Goal: Task Accomplishment & Management: Manage account settings

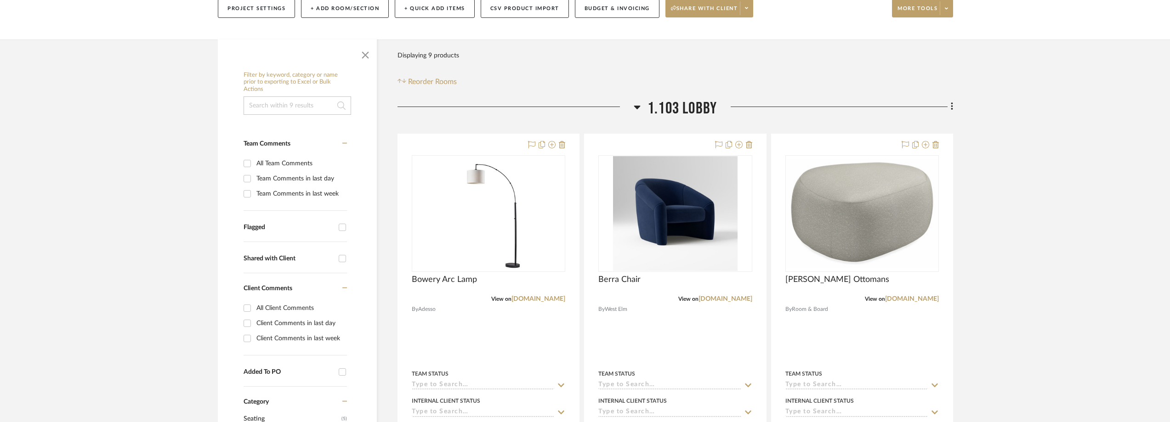
scroll to position [230, 0]
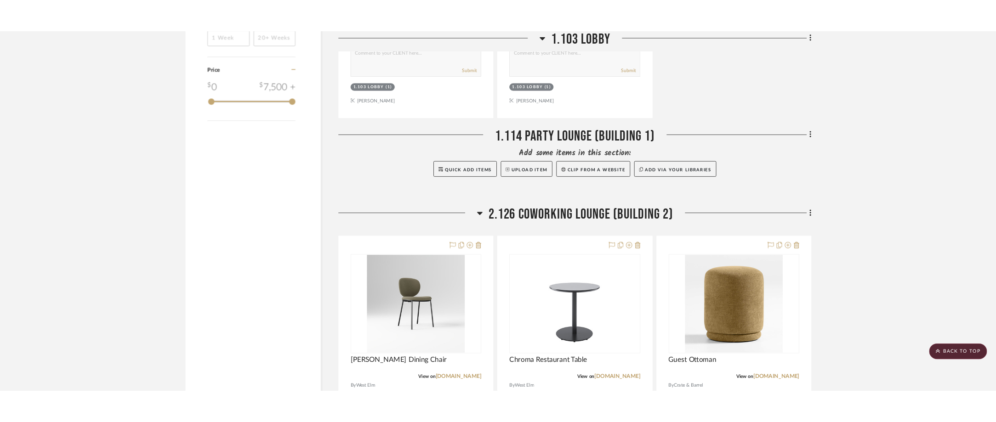
scroll to position [827, 0]
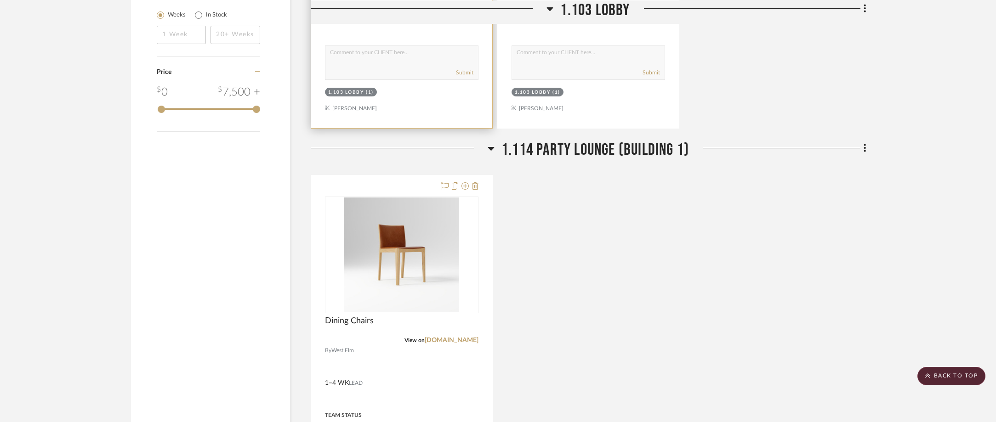
scroll to position [1103, 0]
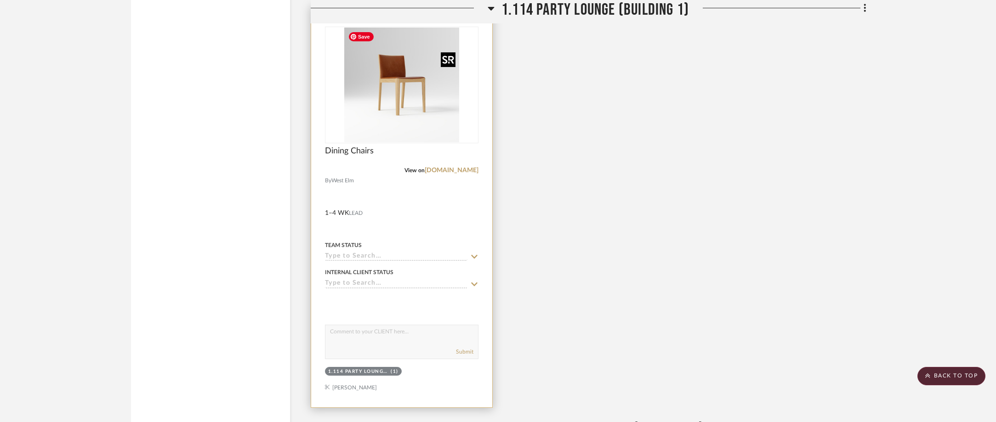
click at [415, 113] on img "0" at bounding box center [401, 85] width 115 height 115
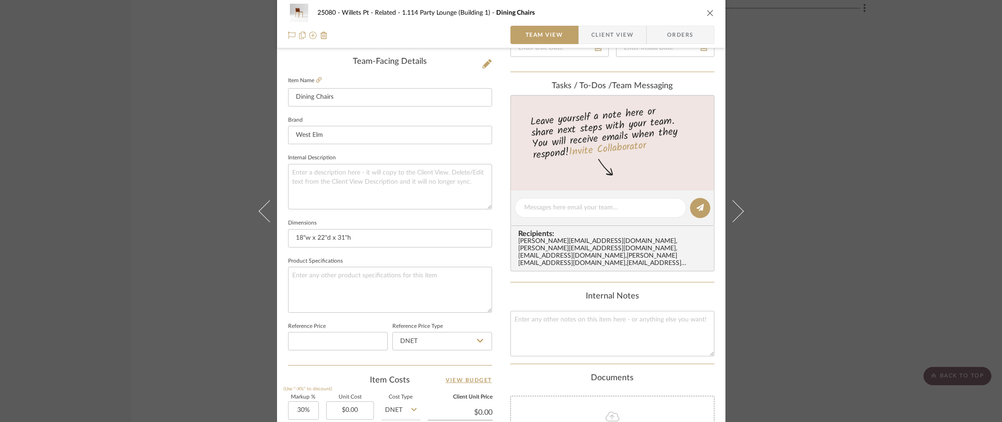
scroll to position [414, 0]
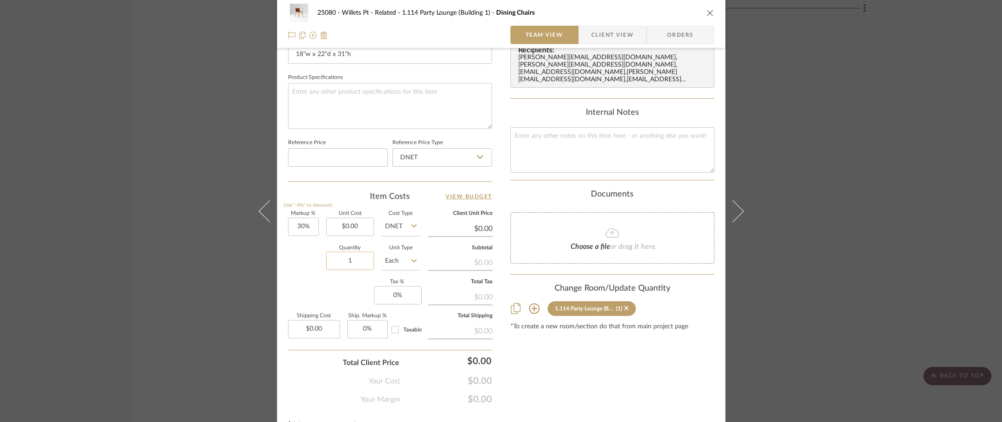
click at [351, 263] on input "1" at bounding box center [350, 261] width 48 height 18
type input "12"
click at [349, 200] on div "Item Costs View Budget" at bounding box center [390, 196] width 204 height 11
type input "30"
click at [314, 218] on input "30" at bounding box center [303, 227] width 31 height 18
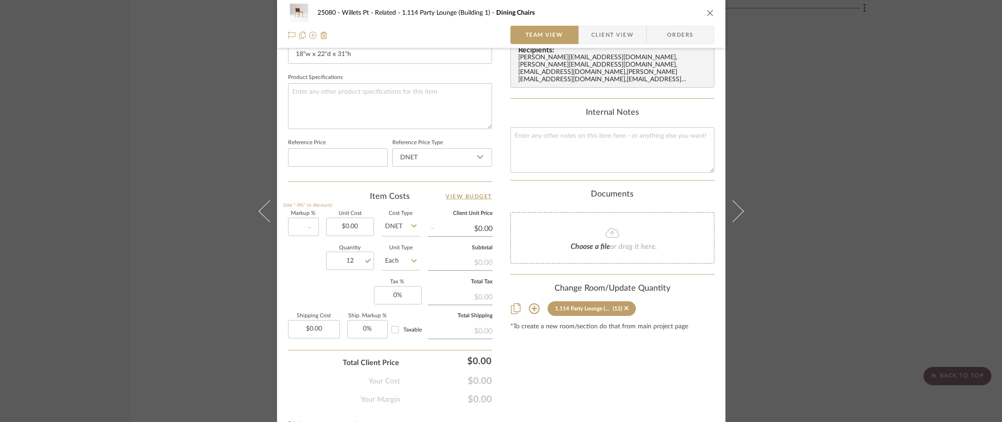
click at [318, 200] on div "Item Costs View Budget" at bounding box center [390, 196] width 204 height 11
type input "0%"
click at [597, 31] on span "Client View" at bounding box center [613, 35] width 42 height 18
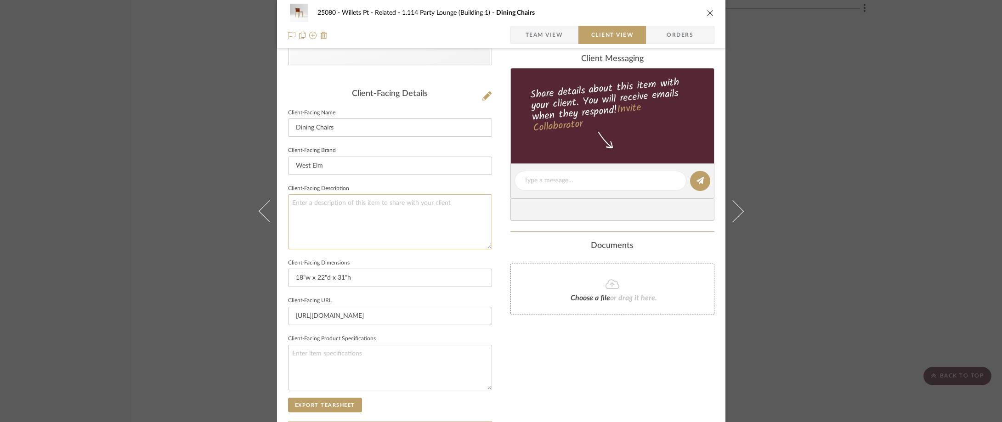
scroll to position [197, 0]
click at [404, 215] on textarea at bounding box center [390, 222] width 204 height 55
type textarea "Description:"
click at [423, 188] on fieldset "Client-Facing Description Description:" at bounding box center [390, 216] width 204 height 67
click at [384, 223] on textarea "Description:" at bounding box center [390, 222] width 204 height 55
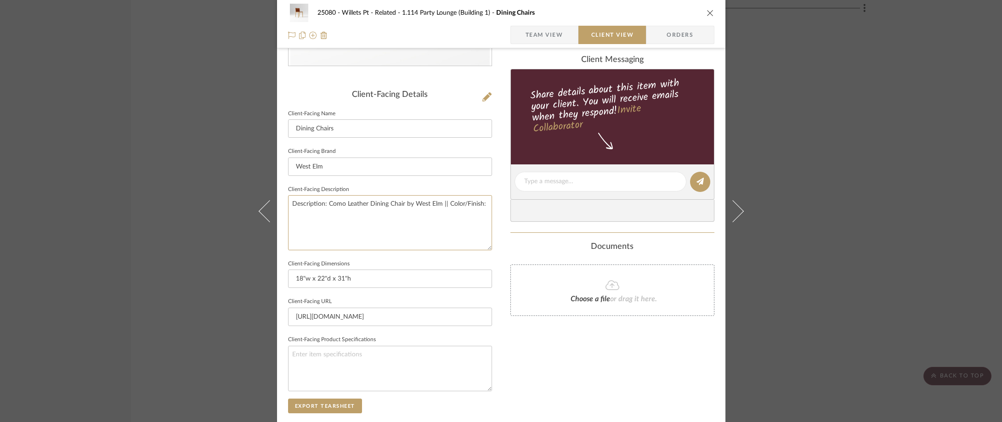
type textarea "Description: Como Leather Dining Chair by West Elm || Color/Finish:"
drag, startPoint x: 431, startPoint y: 195, endPoint x: 432, endPoint y: 160, distance: 34.9
click at [431, 195] on fieldset "Client-Facing Description Description: Como Leather Dining Chair by West Elm ||…" at bounding box center [390, 216] width 204 height 67
click at [484, 207] on textarea "Description: Como Leather Dining Chair by West Elm || Color/Finish:" at bounding box center [390, 222] width 204 height 55
type textarea "Description: Como Leather Dining Chair by West Elm || Color/Finish: Nut, Saddle…"
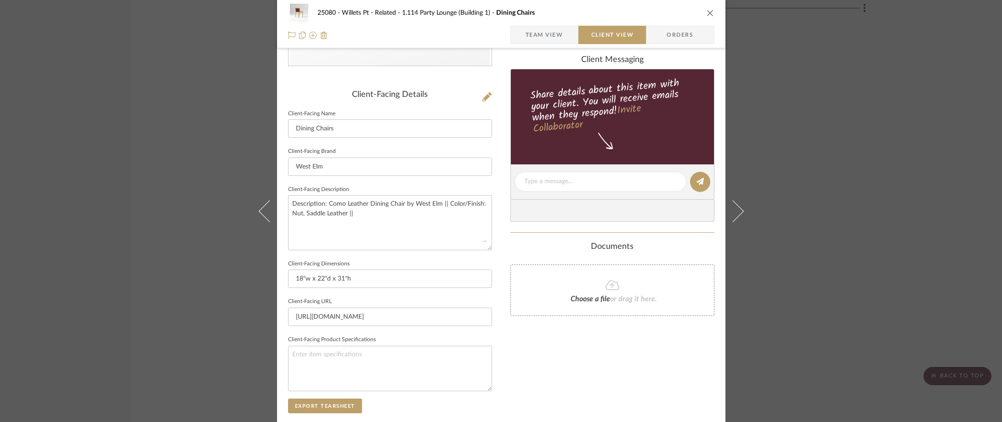
click at [496, 217] on div "25080 - Willets Pt - Related 1.114 Party Lounge (Building 1) Dining Chairs Team…" at bounding box center [501, 185] width 449 height 750
click at [437, 211] on textarea "Description: Como Leather Dining Chair by West Elm || Color/Finish: Nut, Saddle…" at bounding box center [390, 222] width 204 height 55
type textarea "Description: Como Leather Dining Chair by West Elm || Color/Finish: Nut, Saddle…"
click at [528, 234] on div "Only content on this tab can share to Dashboard. Click eyeball icon to show or …" at bounding box center [613, 195] width 204 height 658
click at [881, 199] on div "25080 - Willets Pt - Related 1.114 Party Lounge (Building 1) Dining Chairs Team…" at bounding box center [501, 211] width 1002 height 422
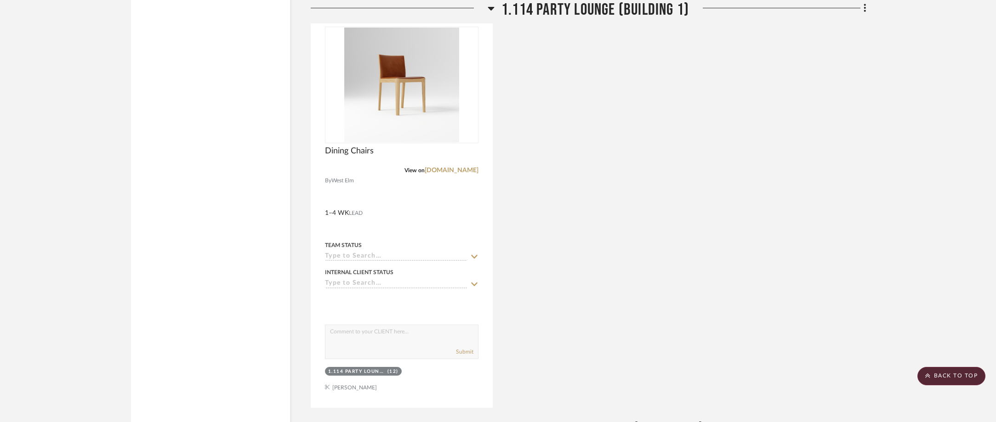
scroll to position [1057, 0]
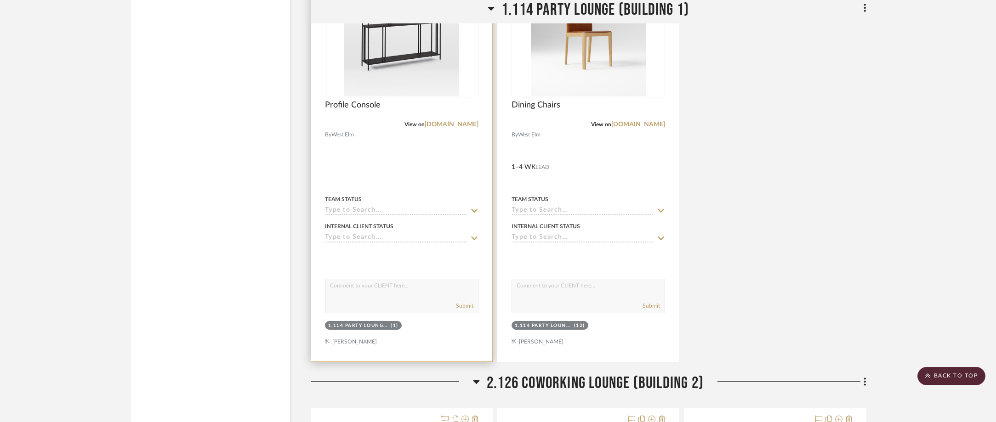
scroll to position [1057, 0]
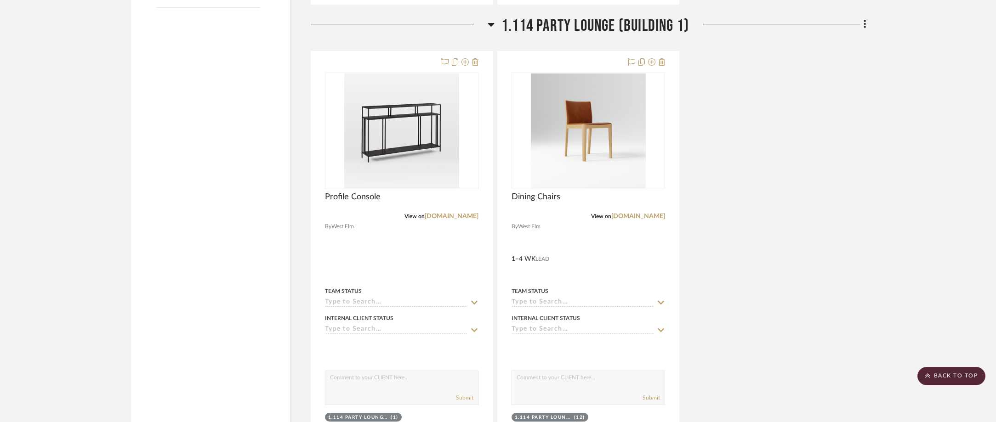
click at [784, 181] on div "Profile Console View on westelm.com By West Elm Team Status Internal Client Sta…" at bounding box center [589, 252] width 556 height 403
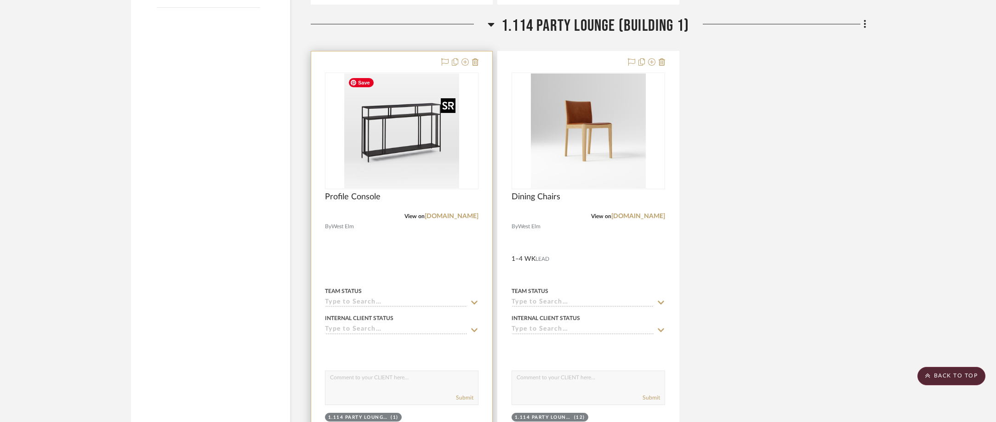
click at [432, 170] on img "0" at bounding box center [401, 131] width 115 height 115
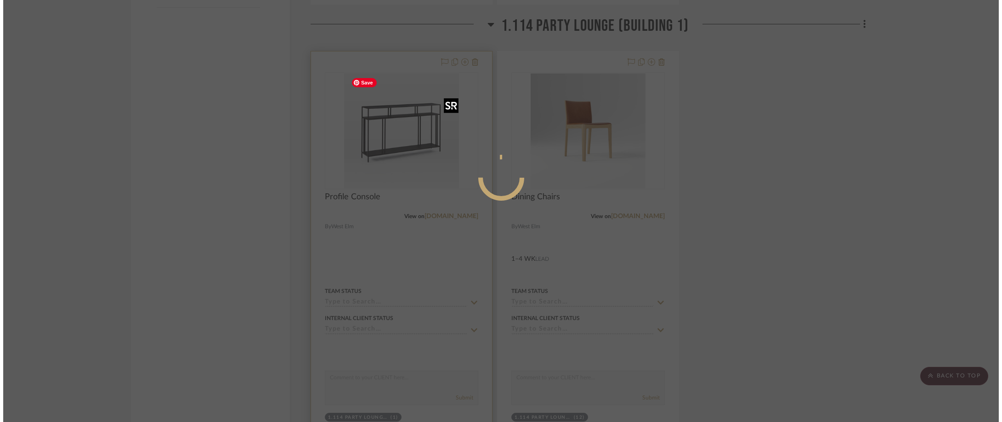
scroll to position [0, 0]
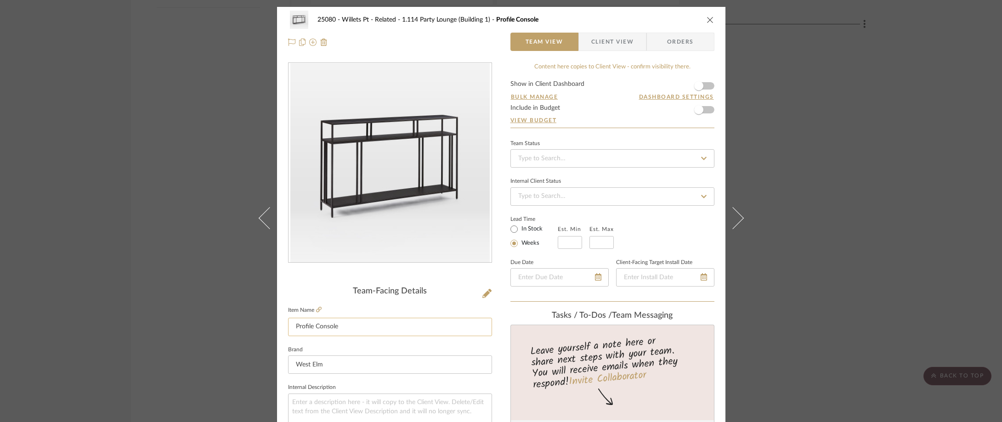
click at [383, 328] on input "Profile Console" at bounding box center [390, 327] width 204 height 18
type input "Profile Console | OPT B"
click at [444, 296] on div "Team-Facing Details" at bounding box center [390, 292] width 204 height 10
click at [809, 132] on div "25080 - Willets Pt - Related 1.114 Party Lounge (Building 1) Profile Console | …" at bounding box center [501, 211] width 1002 height 422
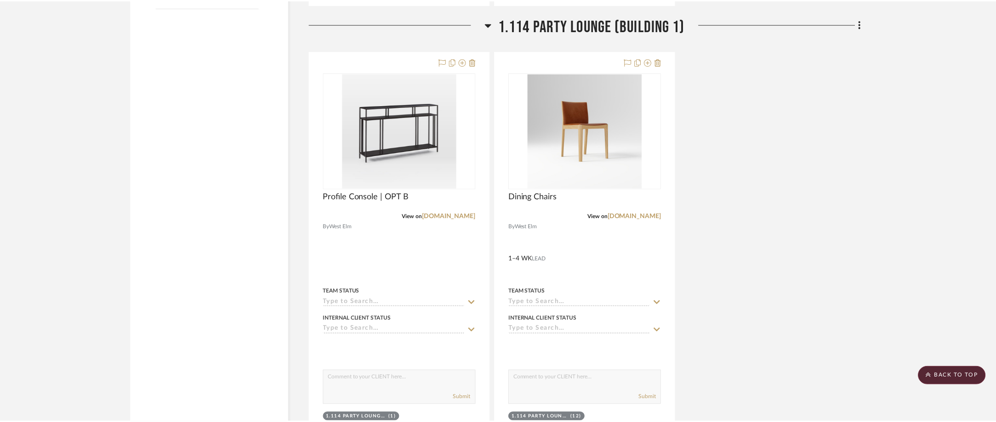
scroll to position [1057, 0]
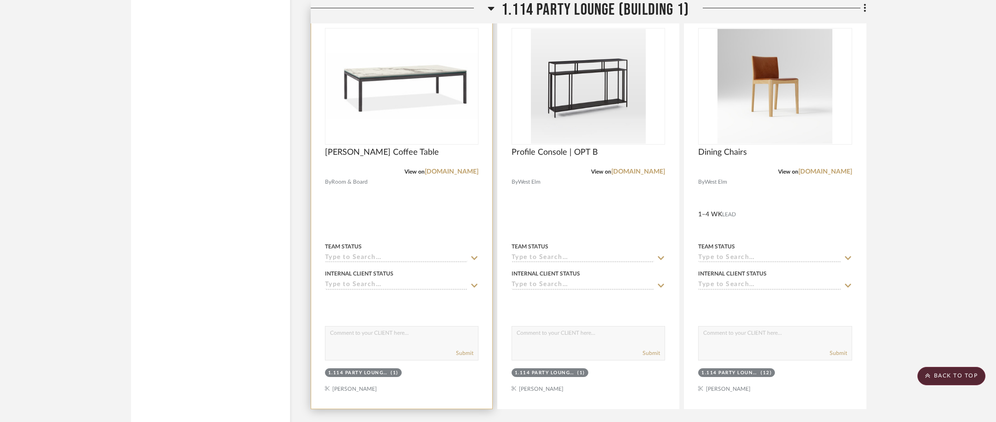
scroll to position [1103, 0]
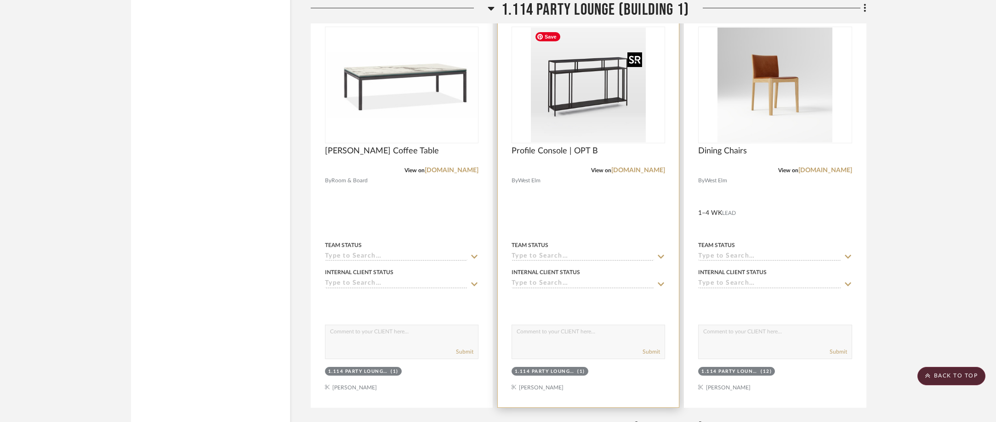
click at [531, 117] on img "0" at bounding box center [588, 85] width 115 height 115
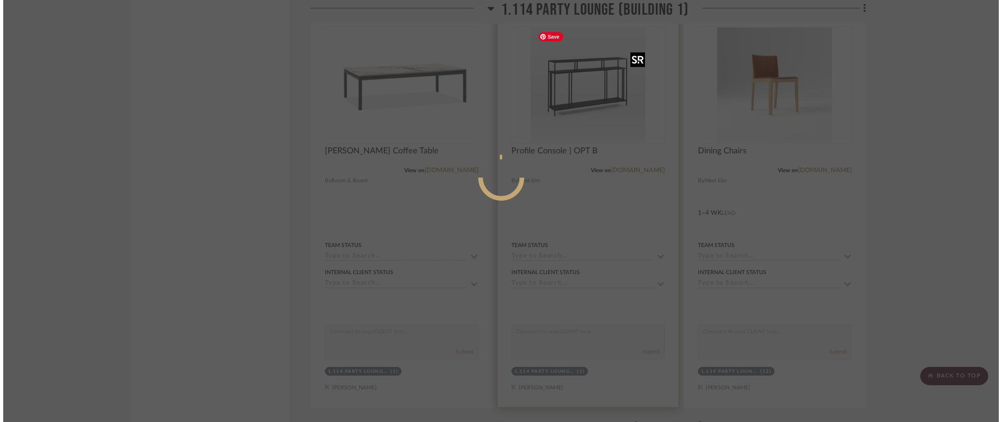
scroll to position [0, 0]
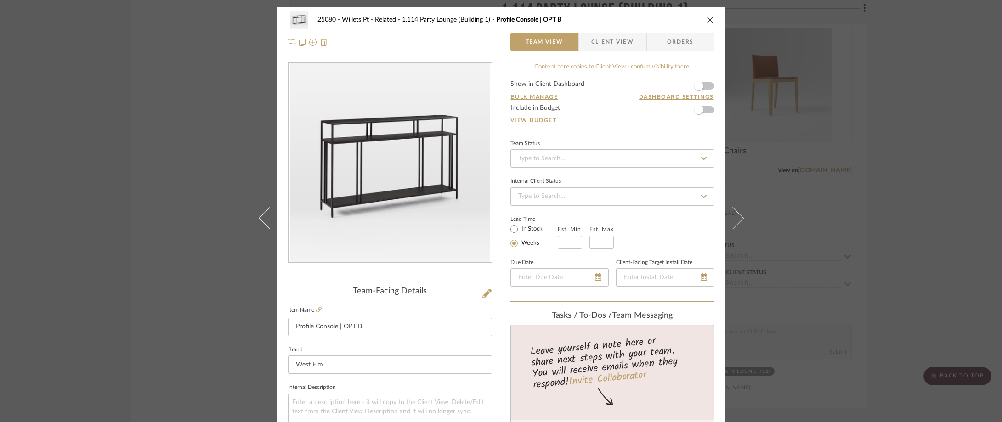
click at [141, 147] on div "25080 - Willets Pt - Related 1.114 Party Lounge (Building 1) Profile Console | …" at bounding box center [501, 211] width 1002 height 422
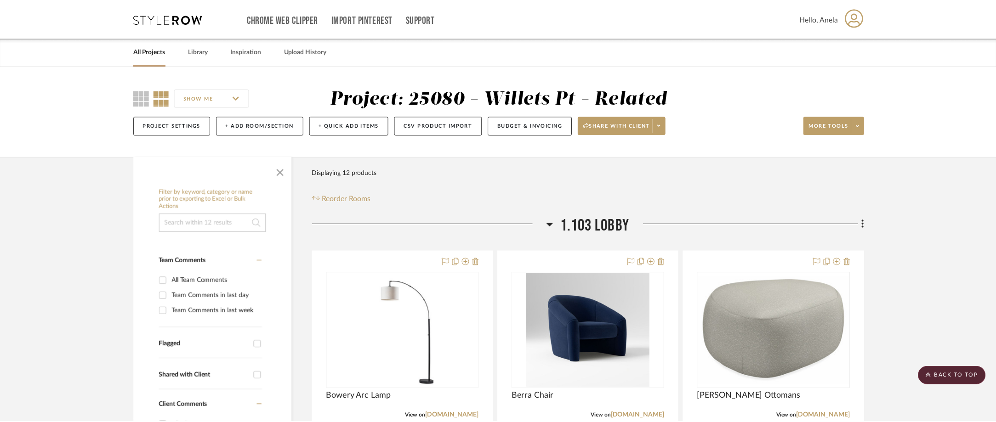
scroll to position [1103, 0]
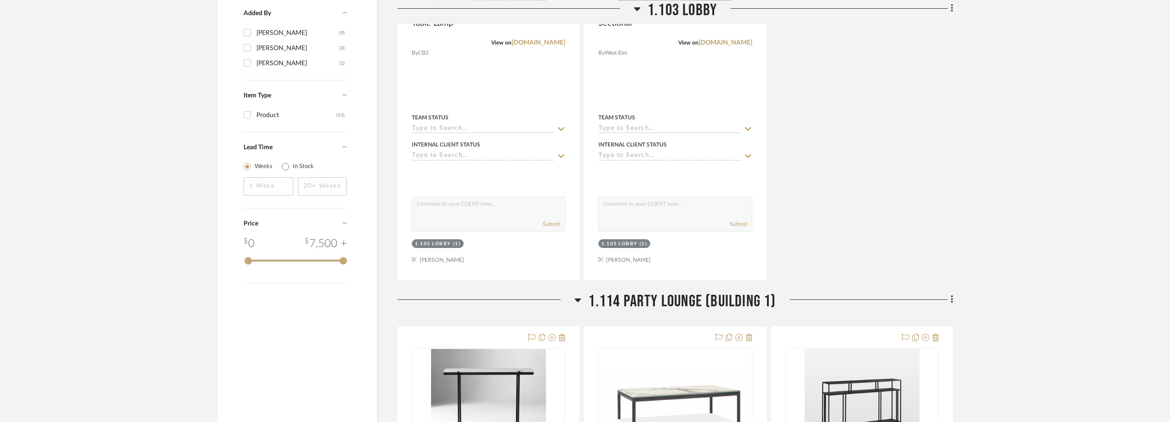
scroll to position [1057, 0]
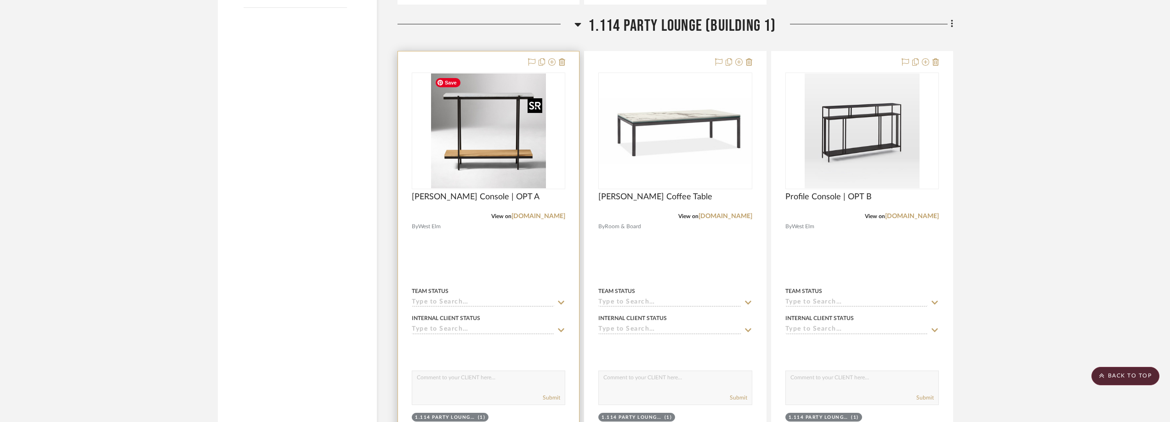
click at [498, 148] on img "0" at bounding box center [488, 131] width 115 height 115
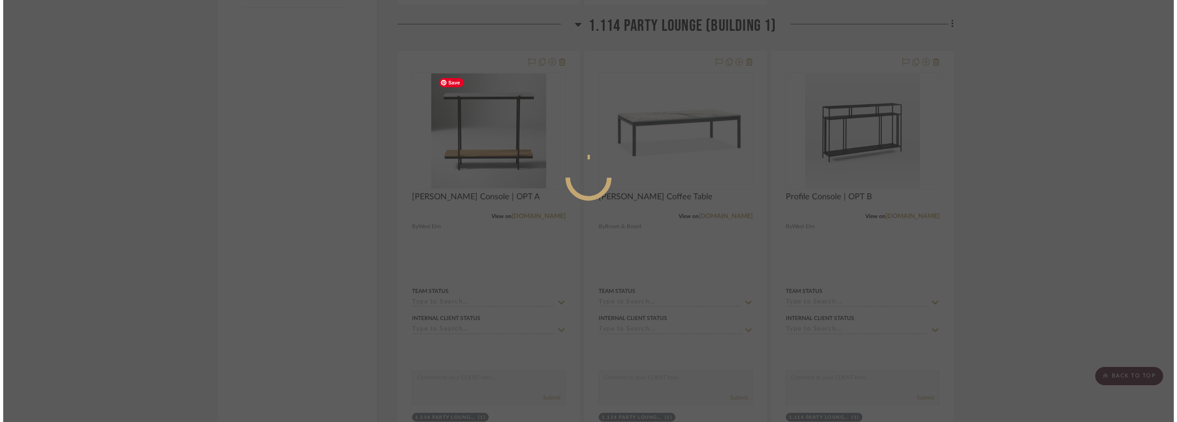
scroll to position [0, 0]
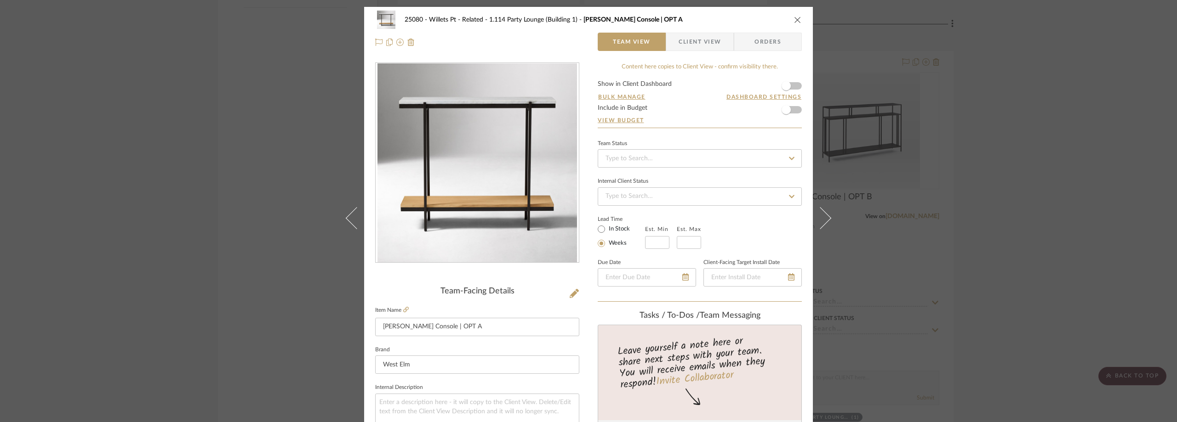
click at [1024, 131] on div "25080 - Willets Pt - Related 1.114 Party Lounge (Building 1) Pierce Marble Cons…" at bounding box center [588, 211] width 1177 height 422
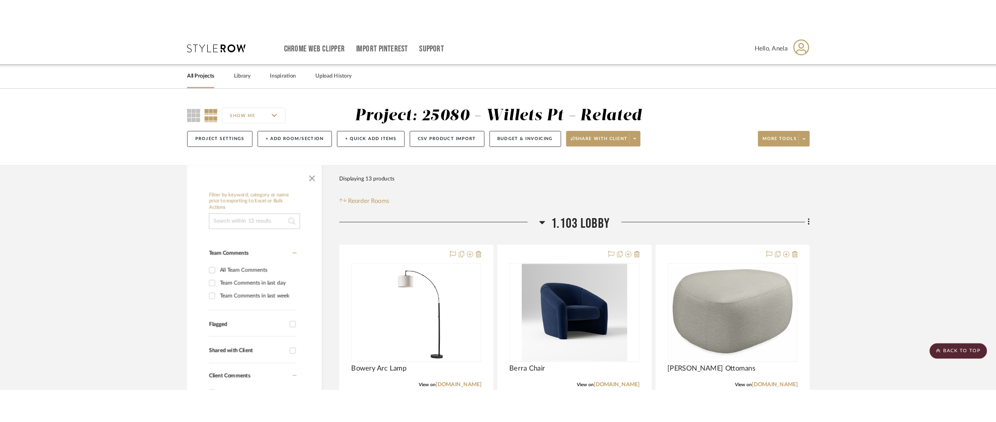
scroll to position [1057, 0]
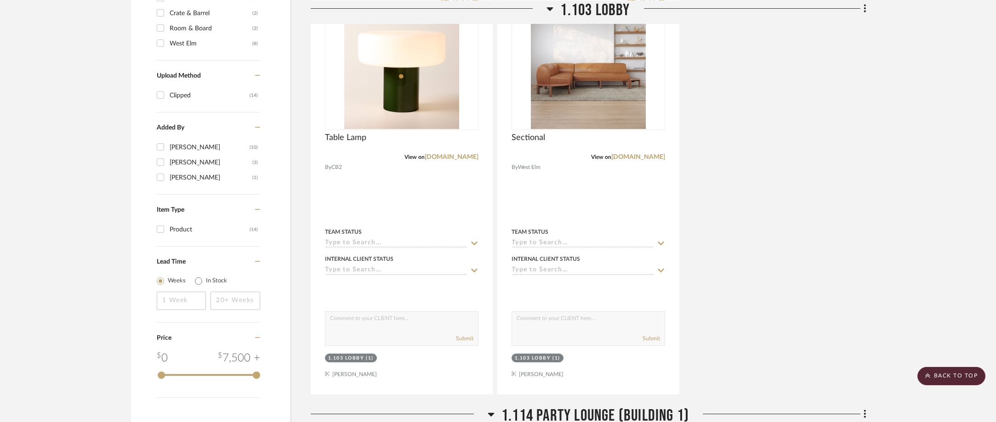
scroll to position [643, 0]
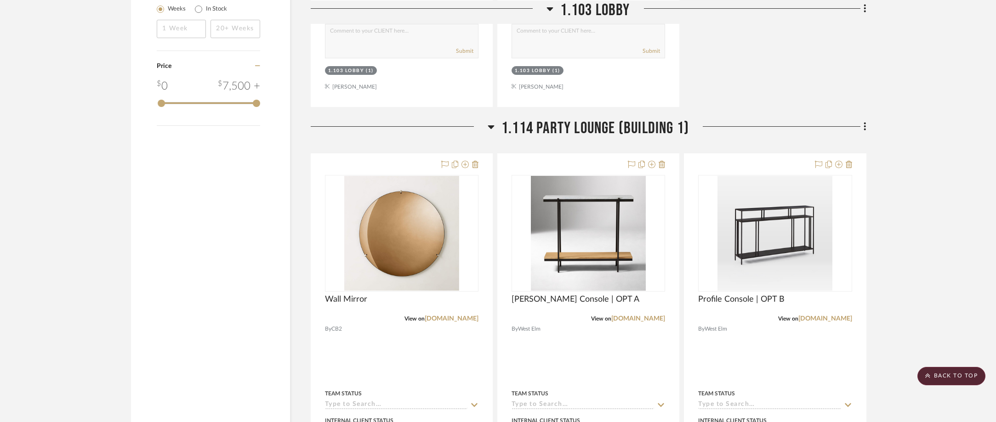
scroll to position [965, 0]
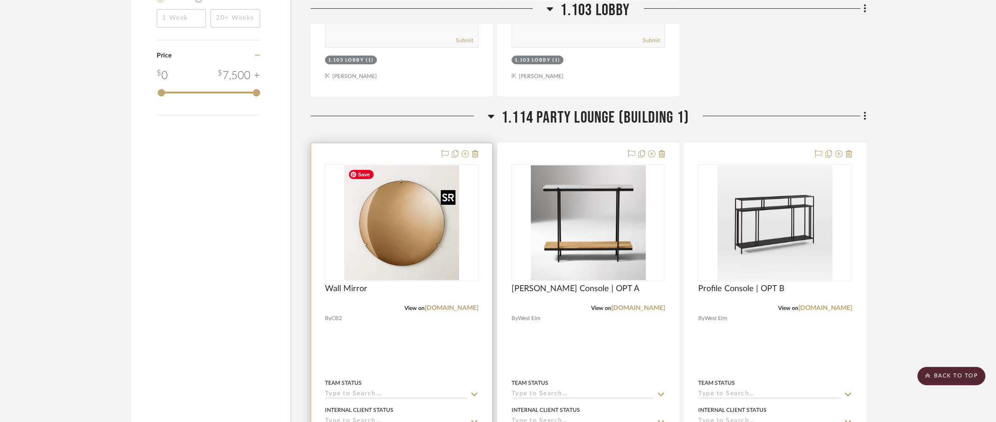
click at [0, 0] on img at bounding box center [0, 0] width 0 height 0
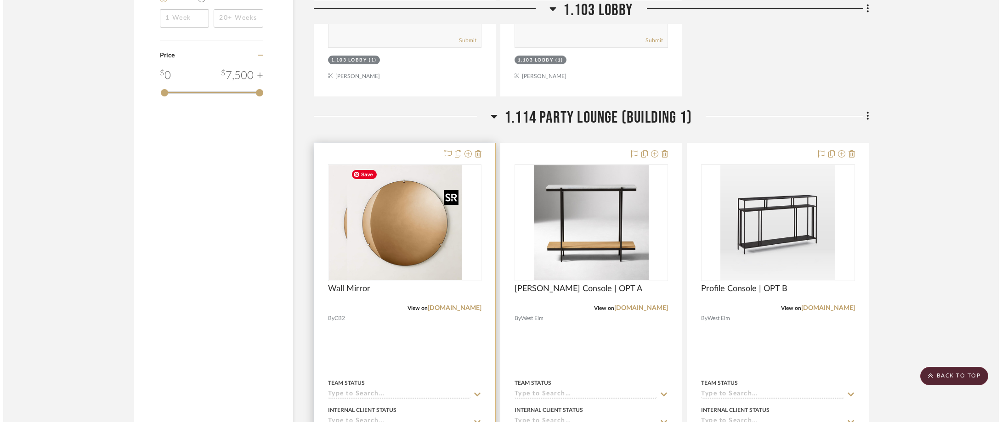
scroll to position [0, 0]
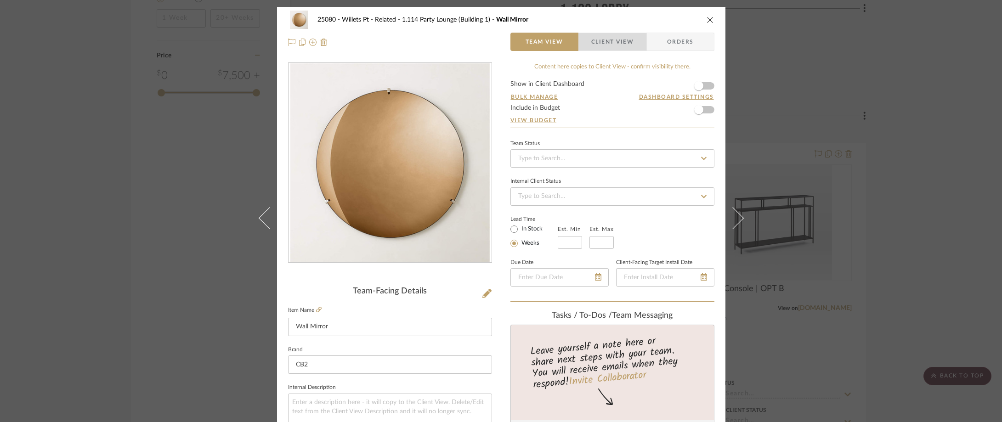
click at [604, 47] on span "Client View" at bounding box center [613, 42] width 42 height 18
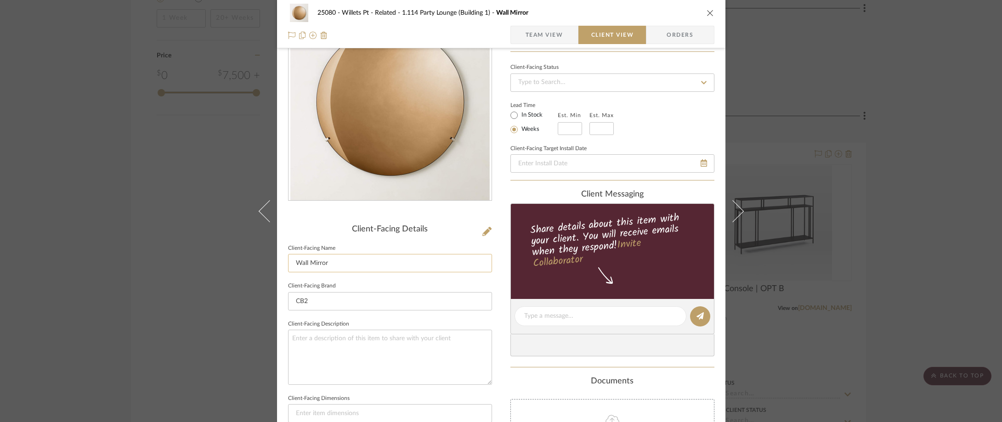
scroll to position [138, 0]
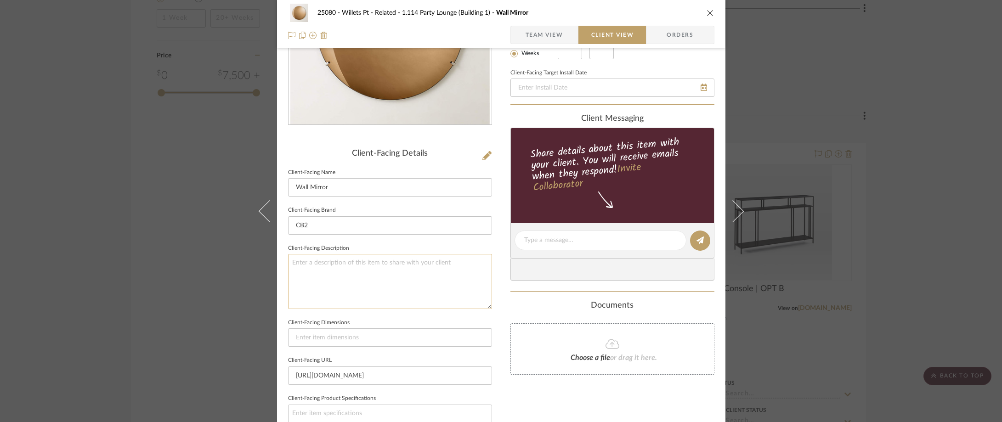
click at [353, 279] on textarea at bounding box center [390, 281] width 204 height 55
paste textarea "Vidro Convex Smoked Round Wall Mirror 48""
type textarea "Description: Vidro Convex Smoked Round Wall Mirror by CB2 || Color/Finish: Smok…"
click at [411, 240] on sr-form-field "Client-Facing Brand CB2" at bounding box center [390, 223] width 204 height 38
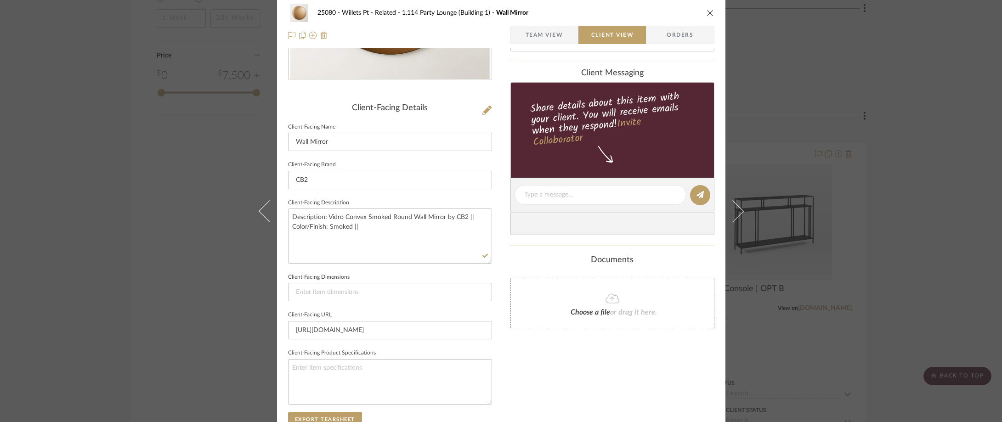
scroll to position [0, 0]
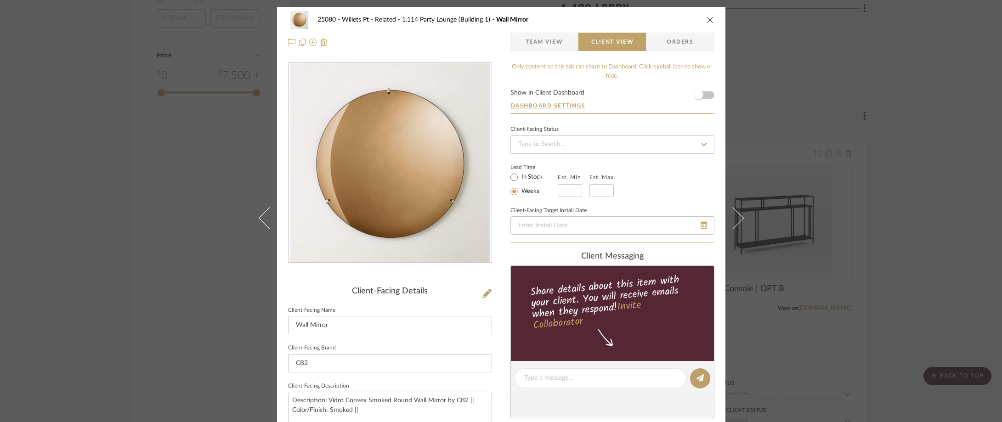
click at [532, 179] on label "In Stock" at bounding box center [531, 177] width 23 height 8
click at [520, 179] on input "In Stock" at bounding box center [514, 177] width 11 height 11
radio input "true"
click at [539, 45] on span "Team View" at bounding box center [545, 42] width 38 height 18
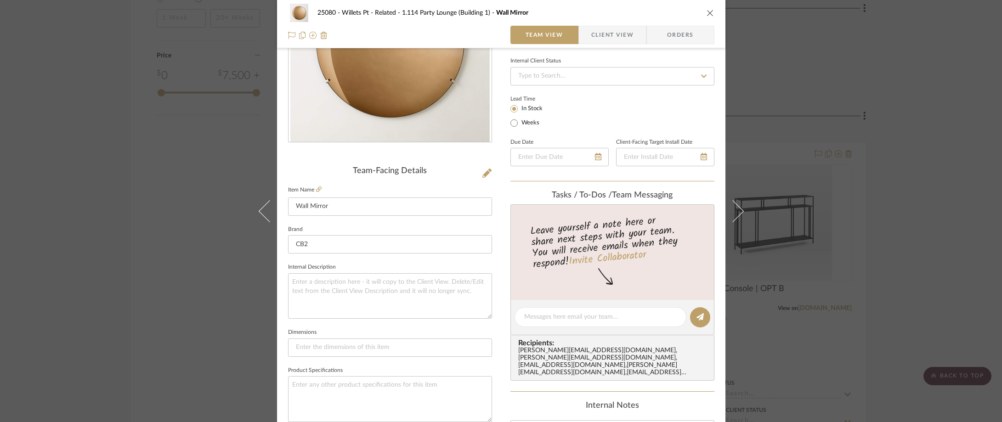
scroll to position [184, 0]
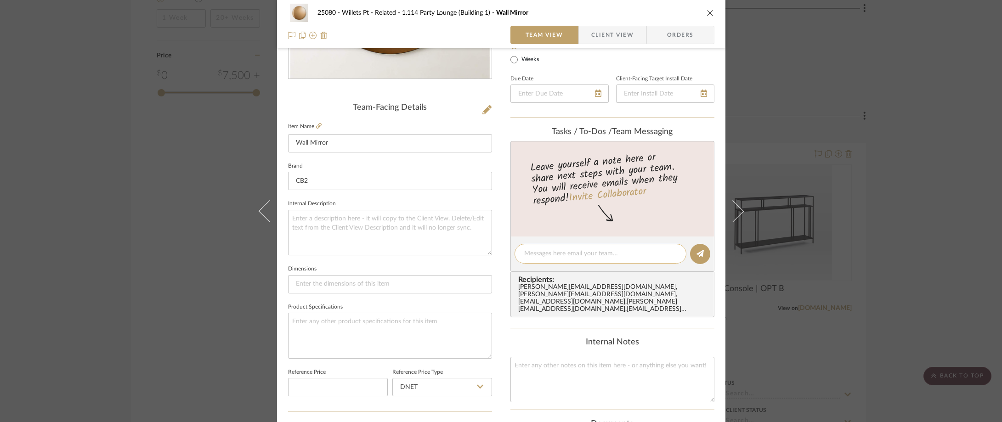
click at [560, 255] on textarea at bounding box center [600, 254] width 153 height 10
type textarea "Hi Jada, do we need this mirror in 32" or 48"? Thanks!"
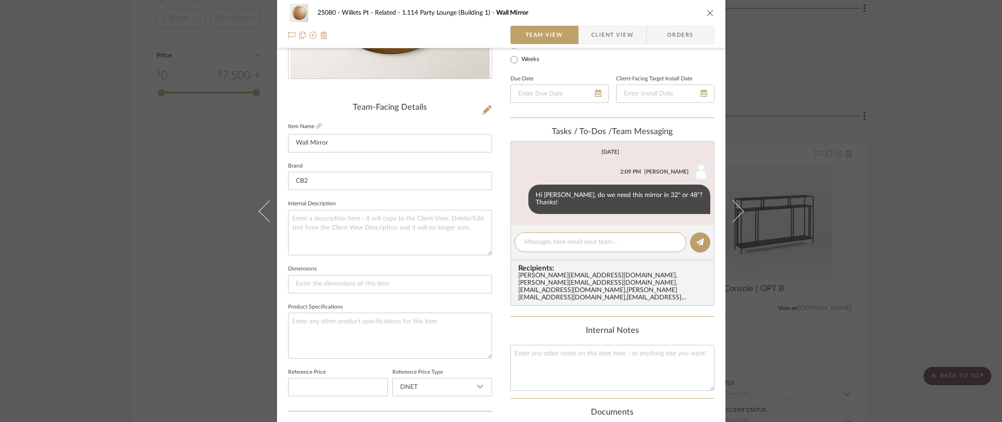
click at [958, 128] on div "25080 - Willets Pt - Related 1.114 Party Lounge (Building 1) Wall Mirror Team V…" at bounding box center [501, 211] width 1002 height 422
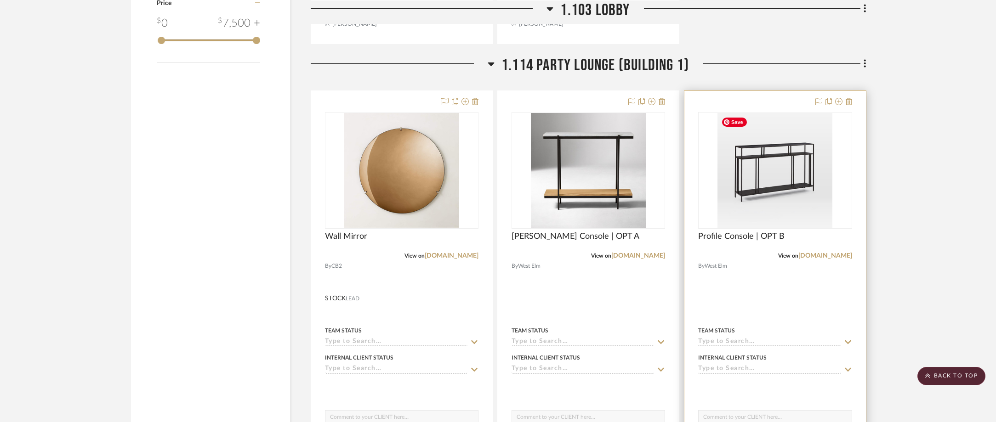
scroll to position [1057, 0]
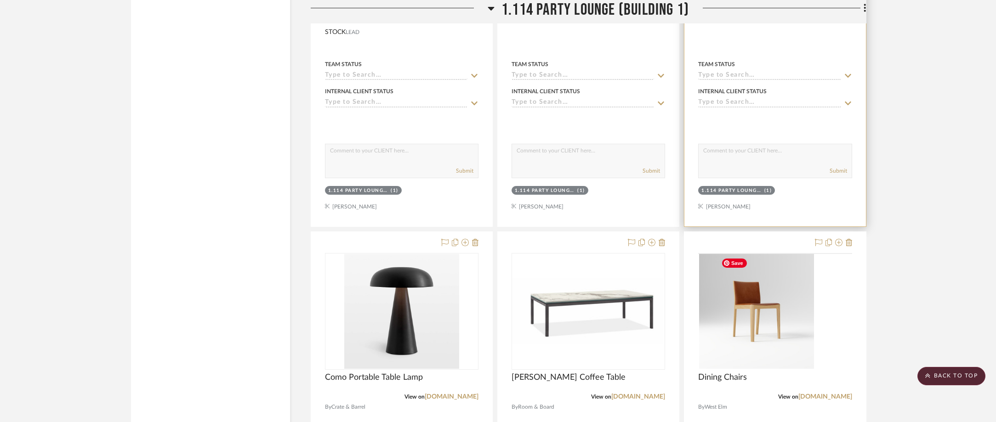
scroll to position [1468, 0]
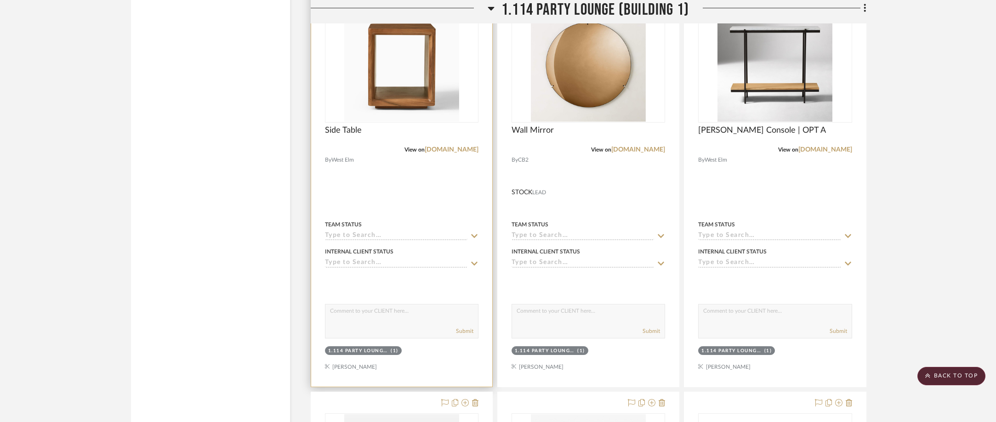
scroll to position [1103, 0]
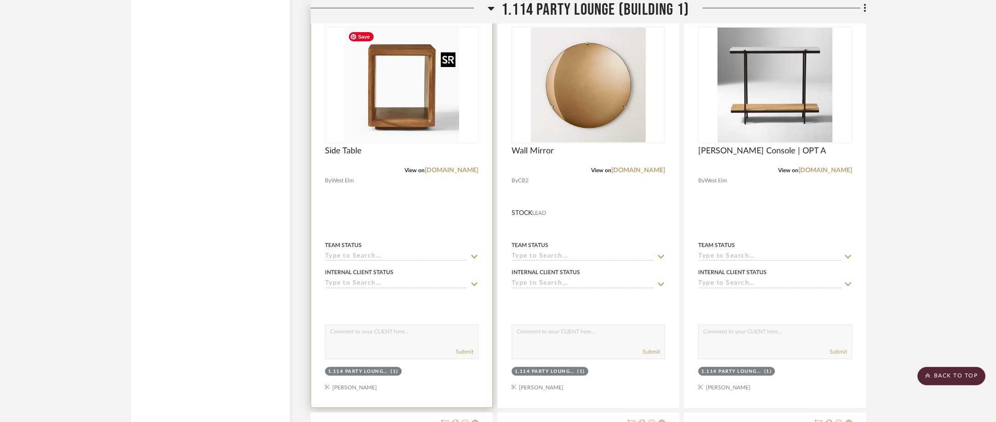
click at [368, 128] on img "0" at bounding box center [401, 85] width 115 height 115
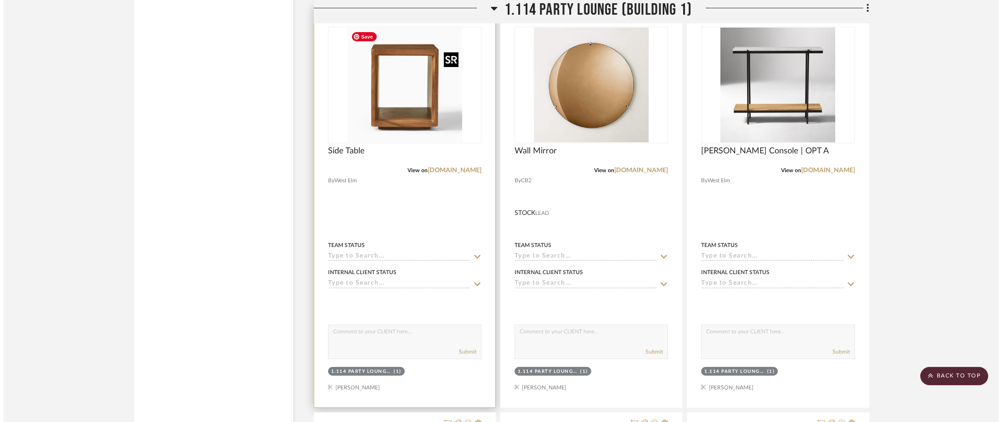
scroll to position [0, 0]
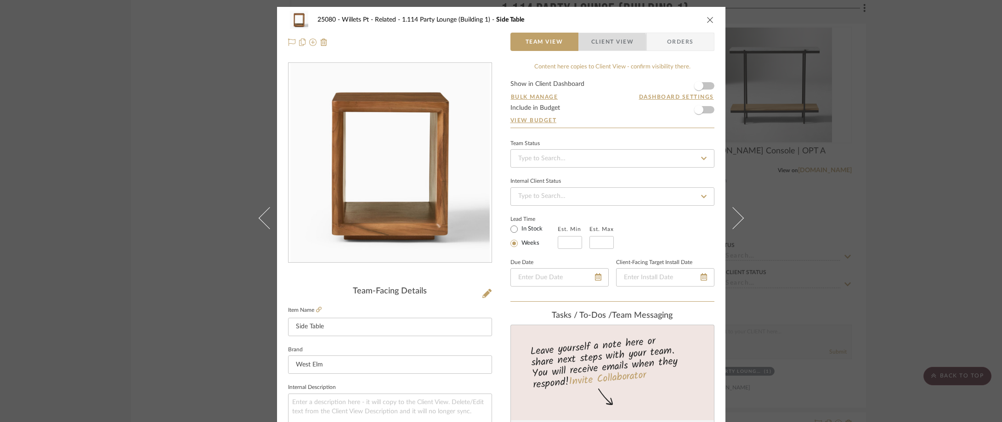
click at [594, 45] on span "Client View" at bounding box center [613, 42] width 42 height 18
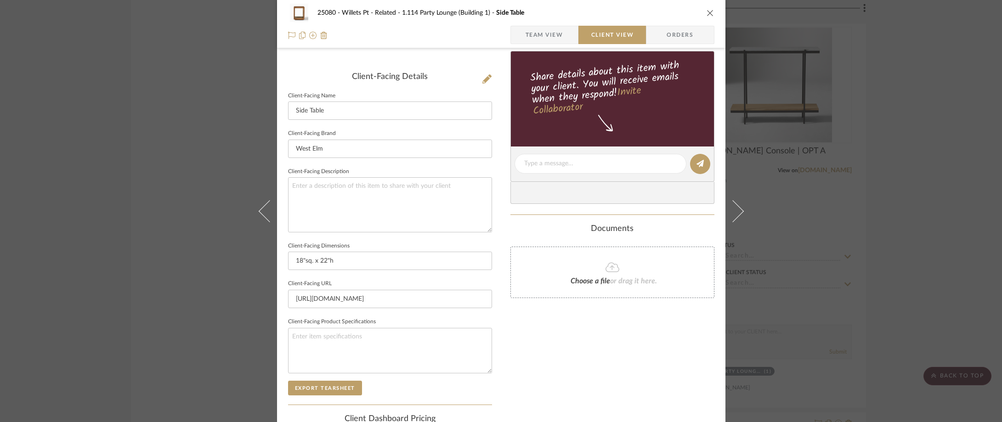
scroll to position [230, 0]
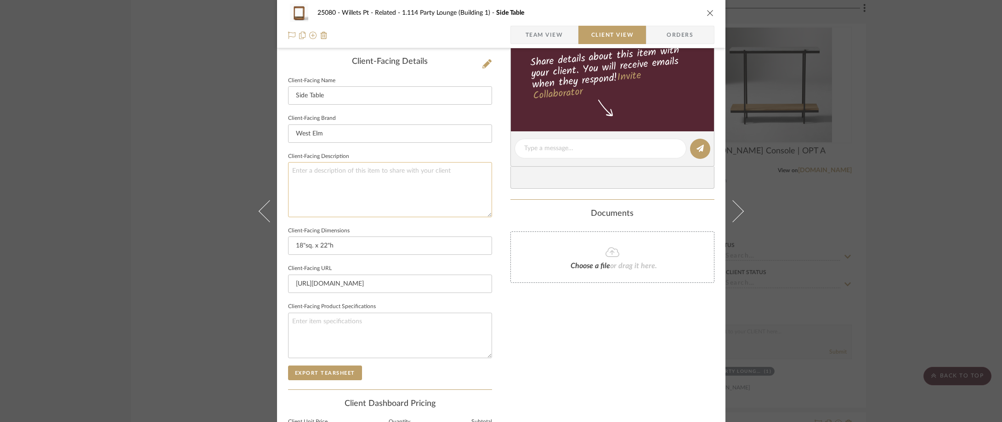
click at [415, 183] on textarea at bounding box center [390, 189] width 204 height 55
type textarea "Description:"
click at [429, 155] on fieldset "Client-Facing Description Description:" at bounding box center [390, 183] width 204 height 67
click at [366, 176] on textarea "Description:" at bounding box center [390, 189] width 204 height 55
paste textarea "Calla Solid Wood Side Table (18")"
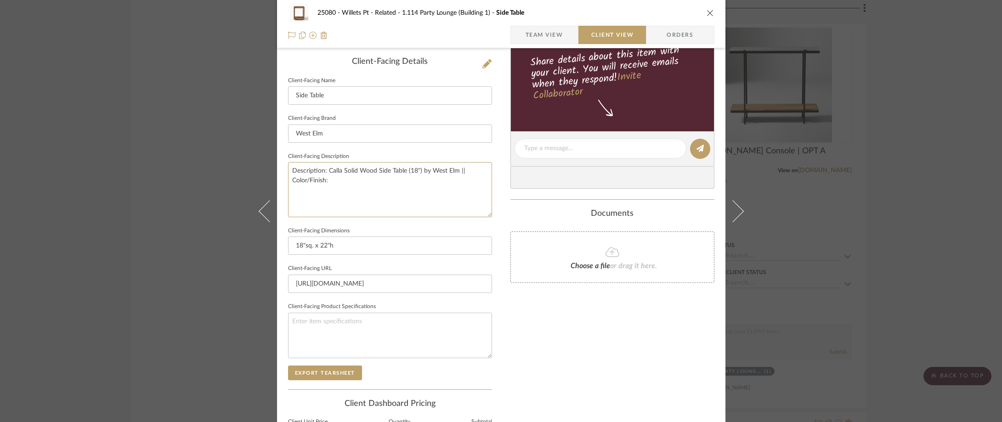
type textarea "Description: Calla Solid Wood Side Table (18") by West Elm || Color/Finish:"
click at [398, 147] on sr-form-field "Client-Facing Brand [GEOGRAPHIC_DATA]" at bounding box center [390, 131] width 204 height 38
click at [427, 183] on textarea "Description: Calla Solid Wood Side Table (18") by West Elm || Color/Finish:" at bounding box center [390, 189] width 204 height 55
type textarea "Description: Calla Solid Wood Side Table (18") by West Elm || Color/Finish: Coo…"
click at [555, 225] on div "Documents Choose a file or drag it here." at bounding box center [613, 246] width 204 height 74
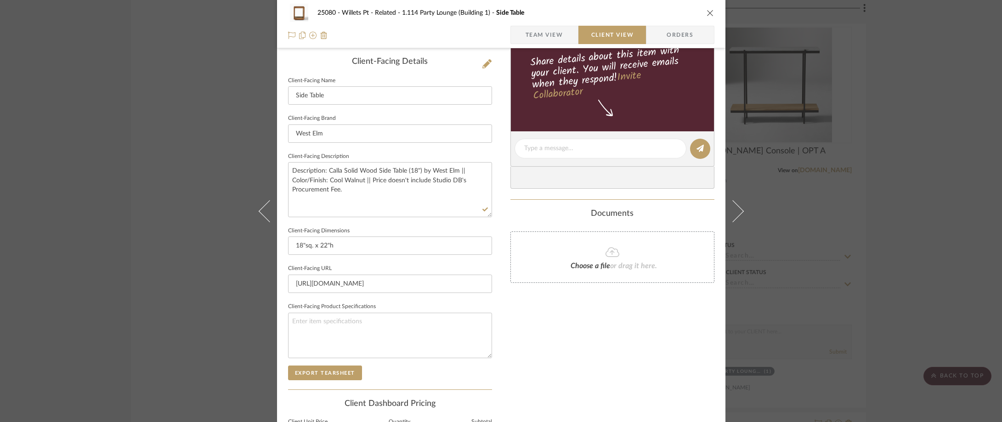
click at [790, 142] on div "25080 - Willets Pt - Related 1.114 Party Lounge (Building 1) Side Table Team Vi…" at bounding box center [501, 211] width 1002 height 422
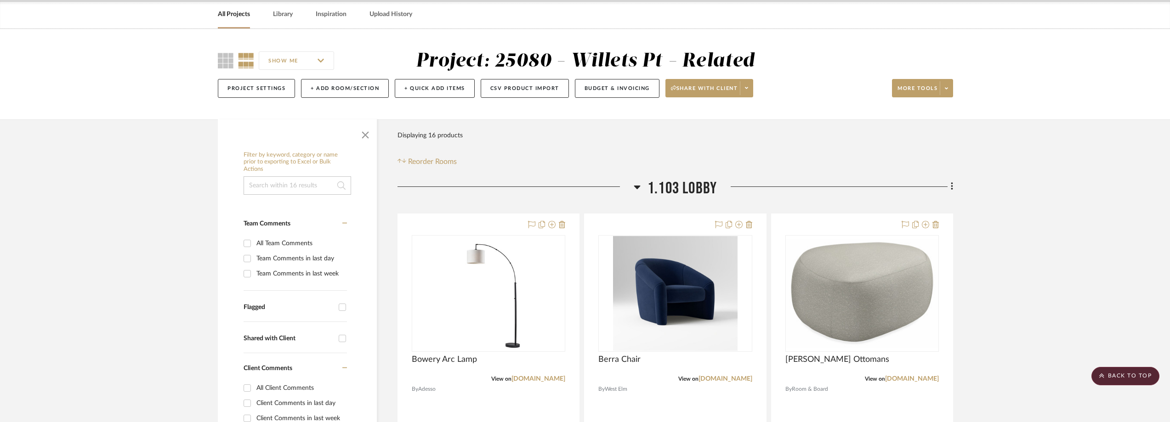
scroll to position [0, 0]
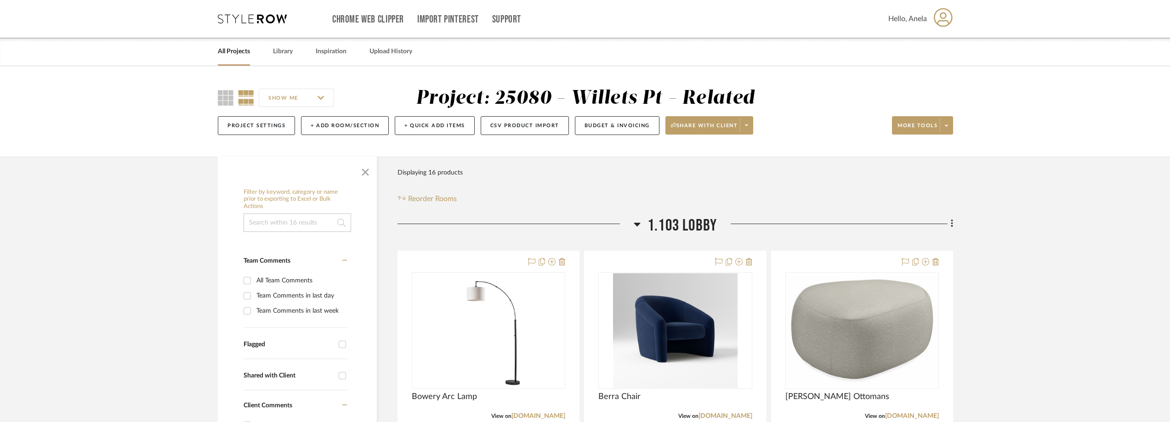
click at [238, 17] on icon at bounding box center [252, 18] width 69 height 9
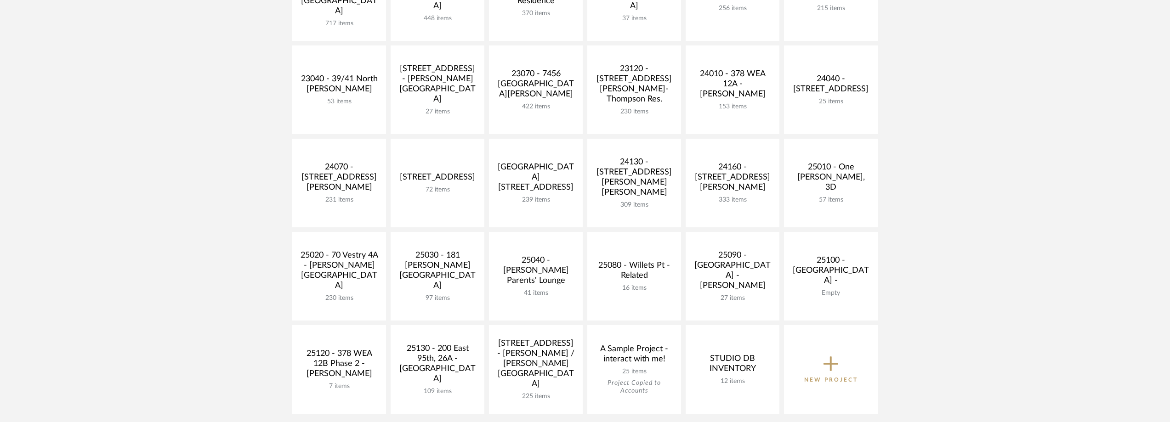
scroll to position [322, 0]
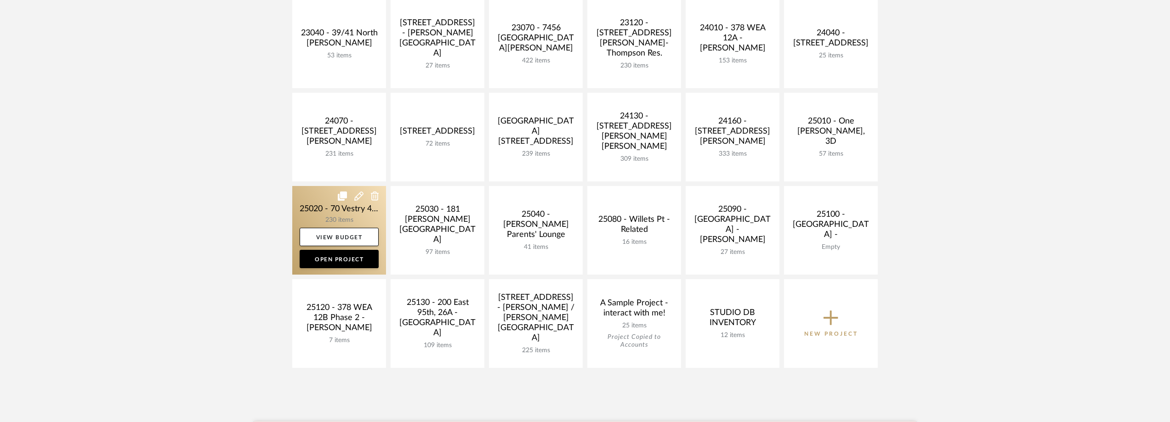
click at [309, 212] on link at bounding box center [339, 230] width 94 height 89
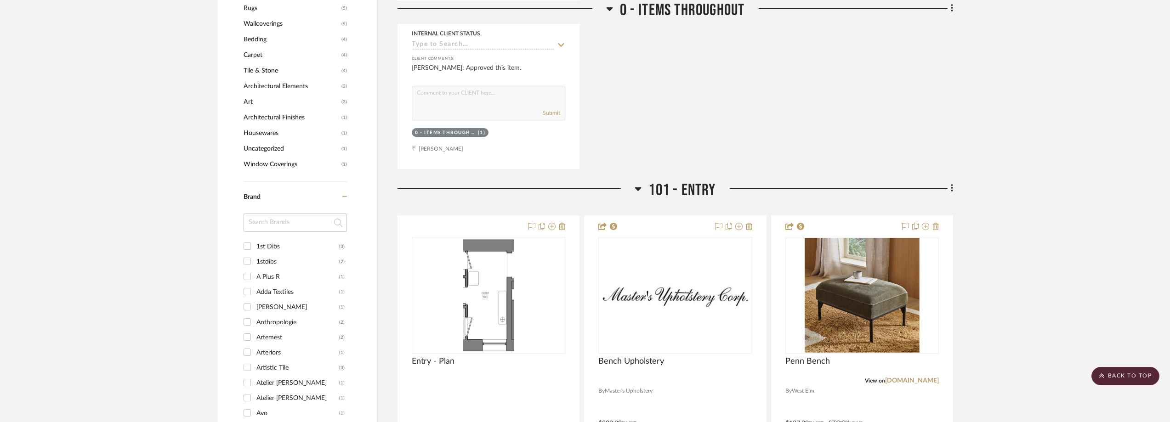
scroll to position [919, 0]
click at [276, 216] on input at bounding box center [295, 221] width 103 height 18
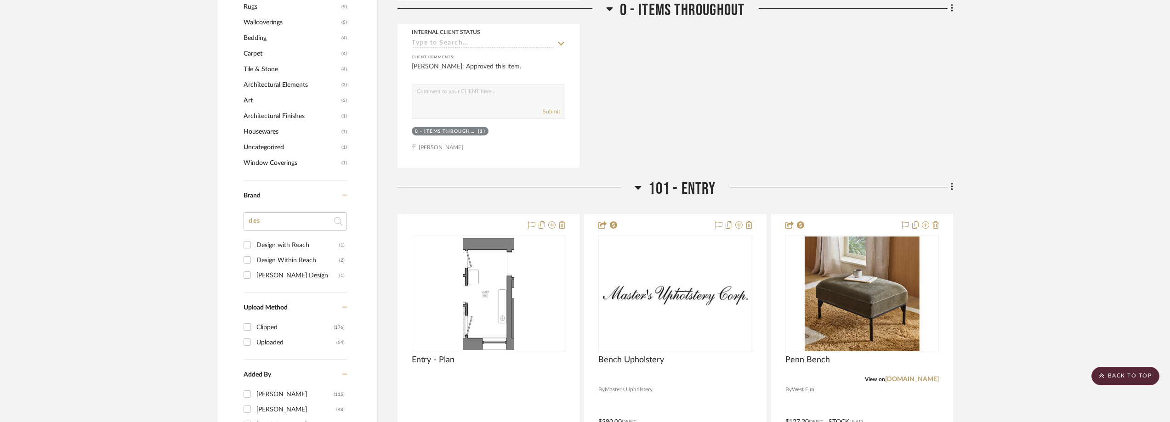
type input "des"
click at [280, 243] on div "Design with Reach" at bounding box center [297, 245] width 83 height 15
click at [255, 243] on input "Design with Reach (1)" at bounding box center [247, 245] width 15 height 15
checkbox input "true"
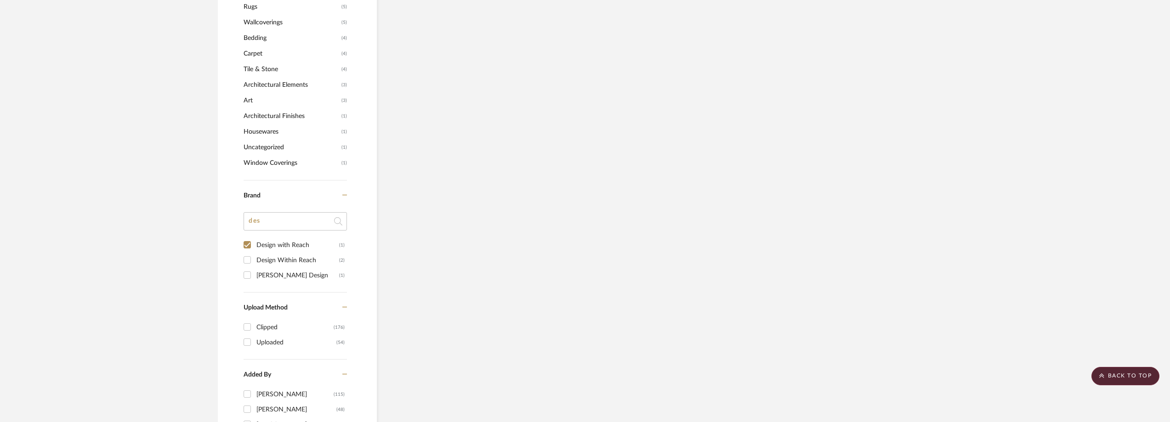
scroll to position [735, 0]
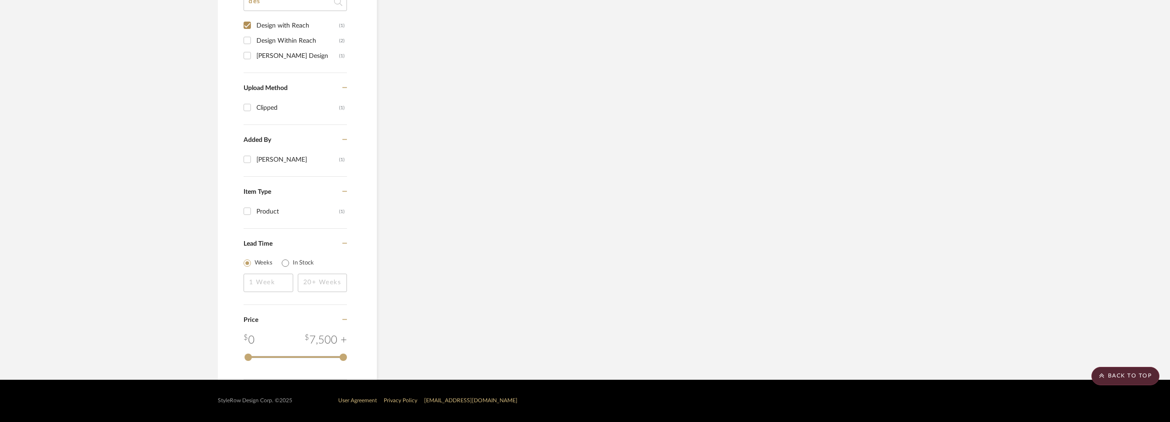
click at [311, 37] on div "Design Within Reach" at bounding box center [297, 41] width 83 height 15
click at [255, 37] on input "Design Within Reach (2)" at bounding box center [247, 40] width 15 height 15
checkbox input "true"
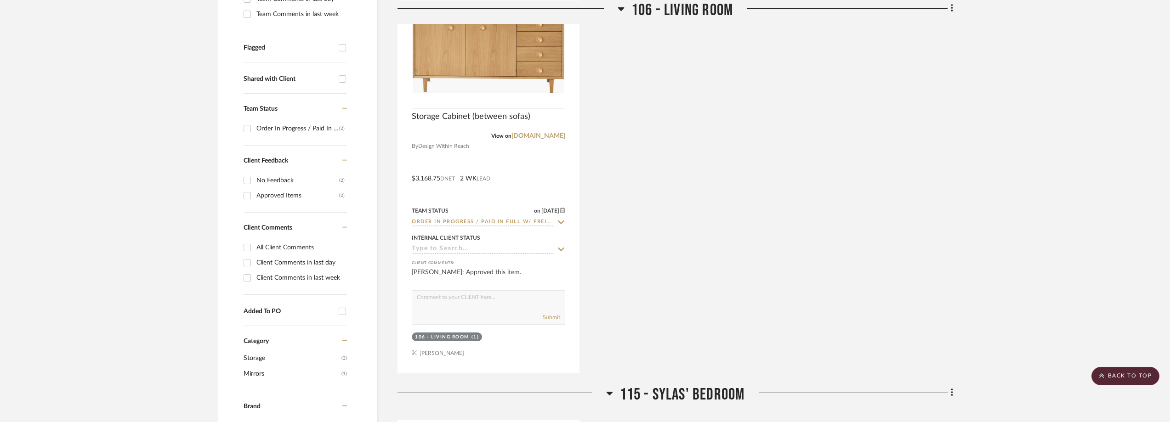
scroll to position [245, 0]
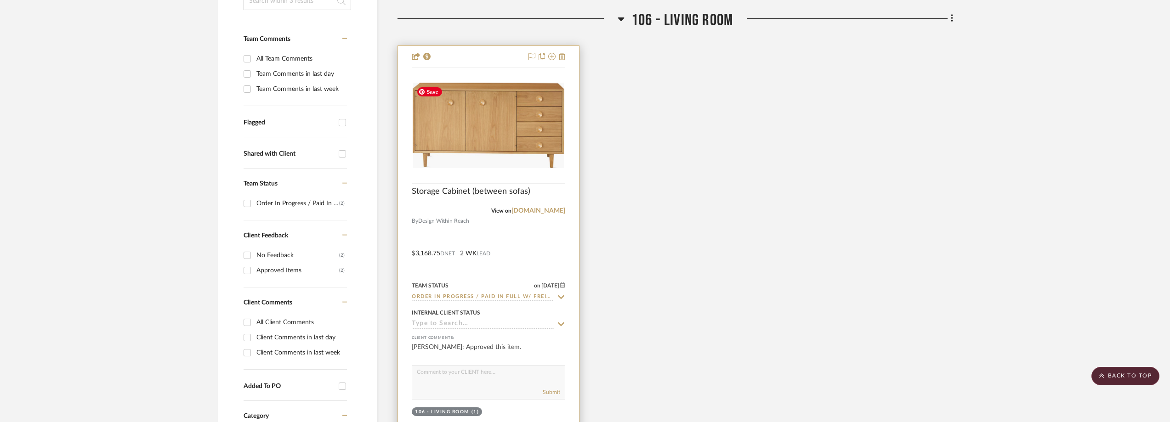
click at [515, 159] on img "0" at bounding box center [489, 125] width 152 height 85
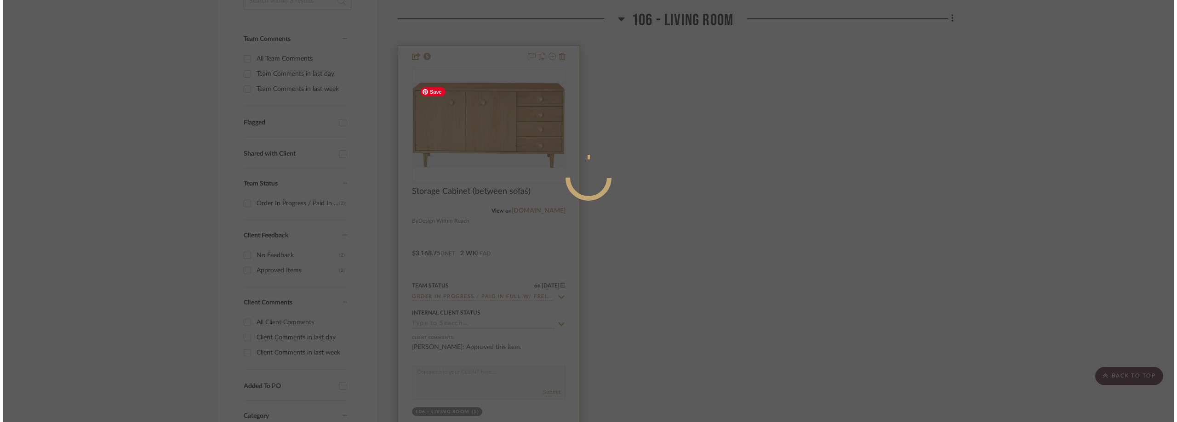
scroll to position [0, 0]
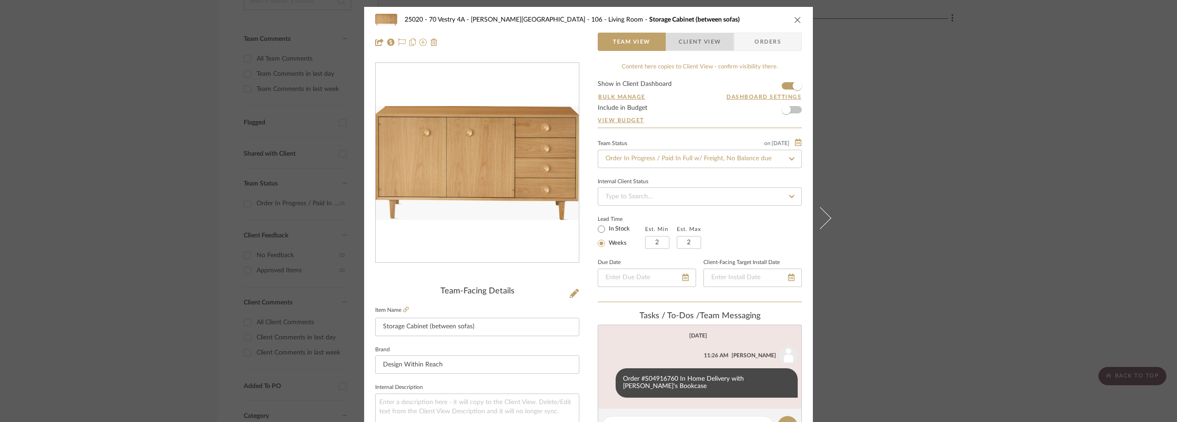
click at [705, 36] on span "Client View" at bounding box center [699, 42] width 42 height 18
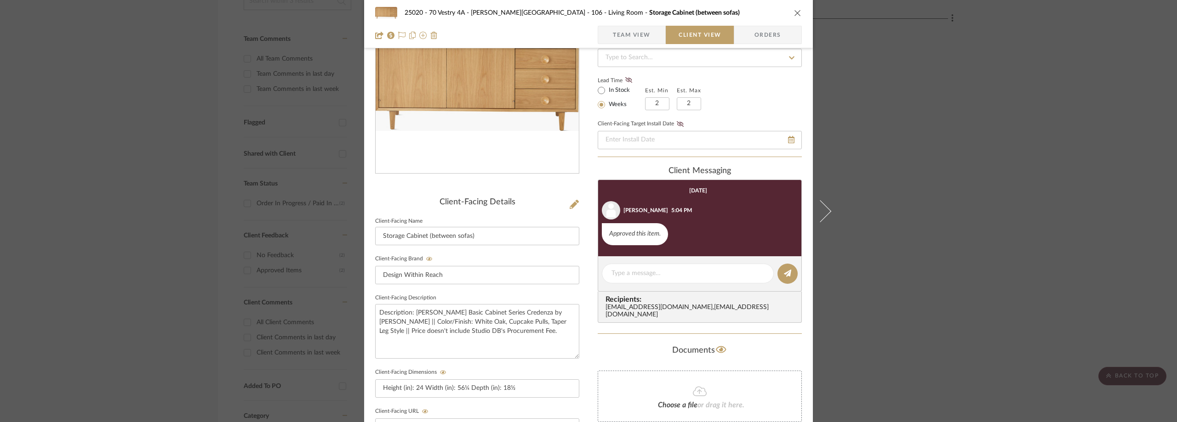
scroll to position [92, 0]
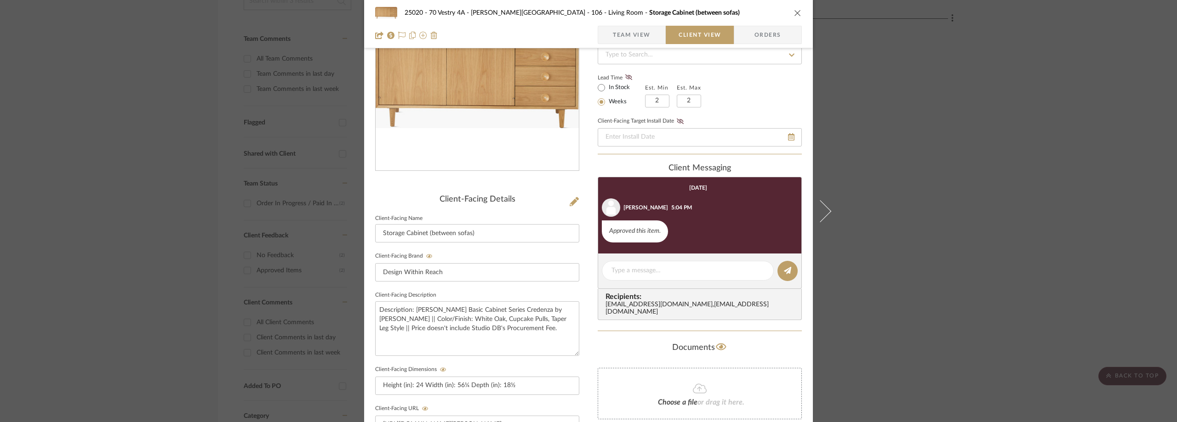
click at [893, 219] on div "25020 - 70 Vestry 4A - [PERSON_NAME] 106 - Living Room Storage Cabinet (between…" at bounding box center [588, 211] width 1177 height 422
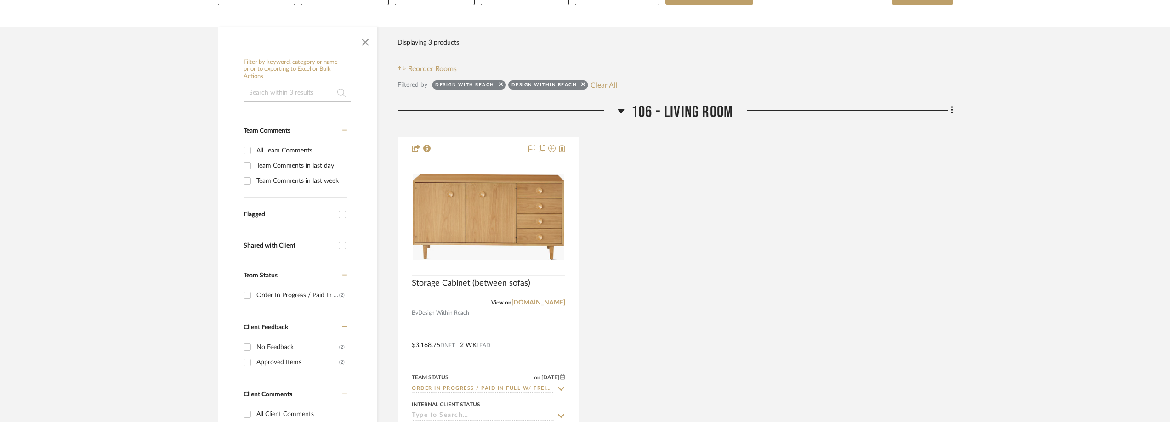
scroll to position [0, 0]
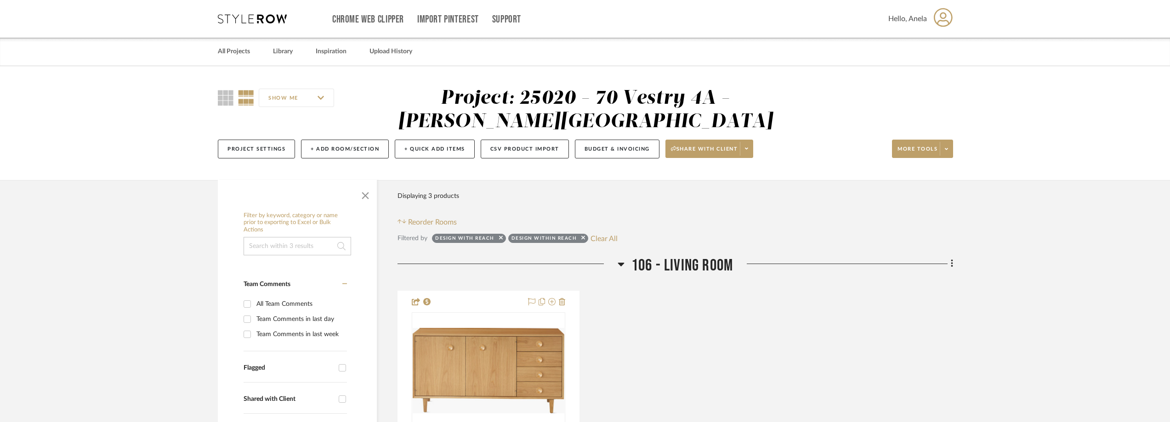
click at [232, 23] on div "Chrome Web Clipper Import Pinterest Support All Projects Library Inspiration Up…" at bounding box center [585, 19] width 735 height 38
click at [237, 17] on icon at bounding box center [252, 18] width 69 height 9
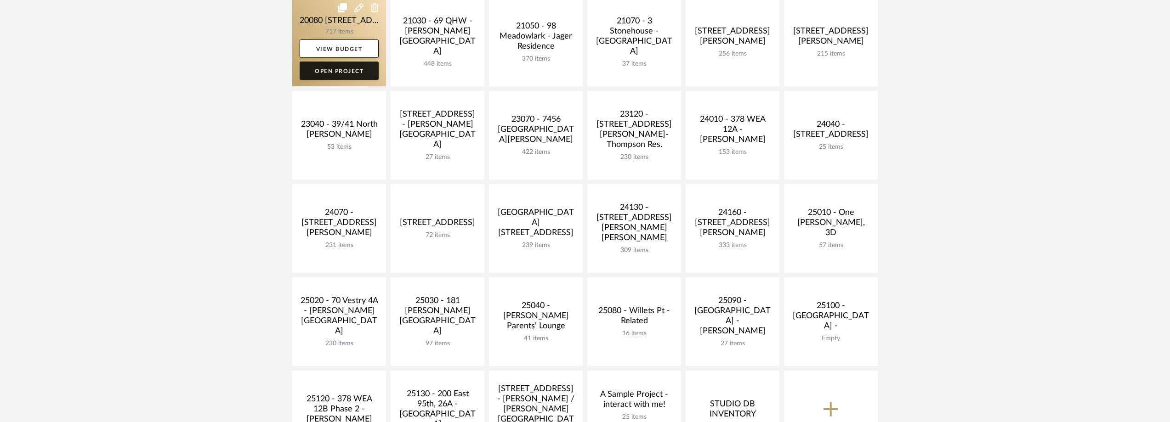
scroll to position [276, 0]
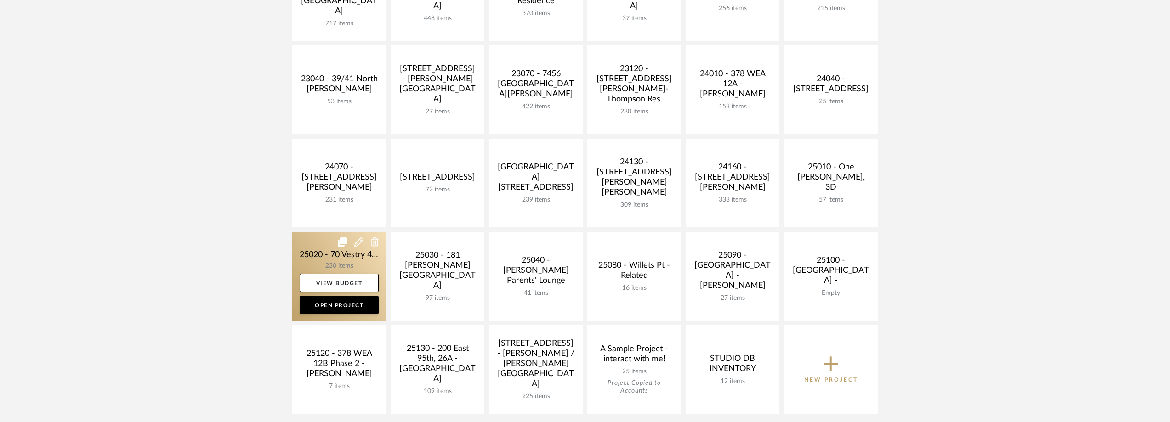
click at [328, 255] on link at bounding box center [339, 276] width 94 height 89
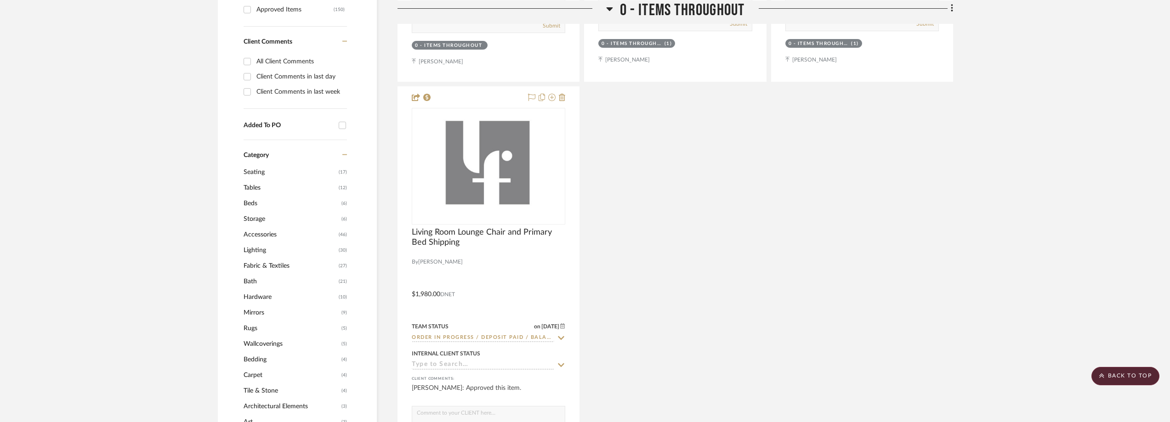
scroll to position [735, 0]
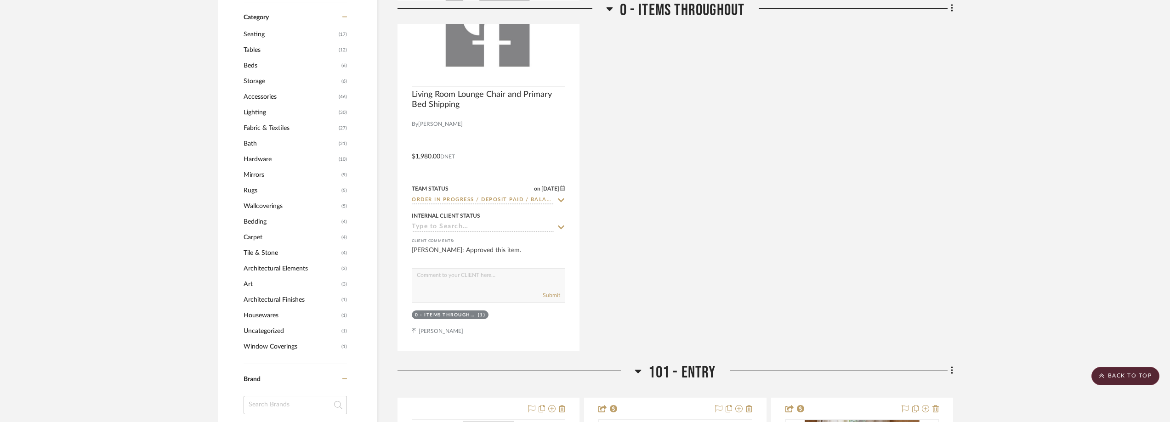
click at [310, 402] on input at bounding box center [295, 405] width 103 height 18
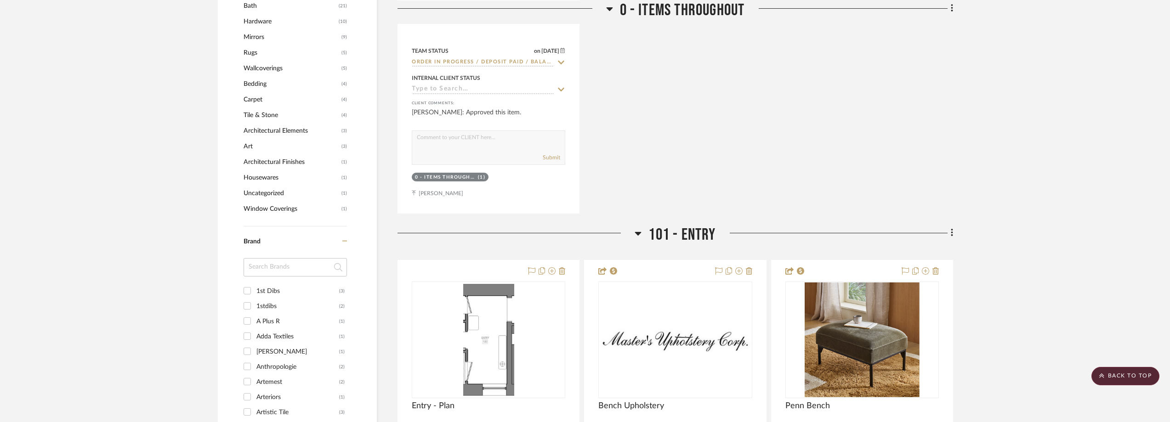
click at [294, 286] on div "1st Dibs" at bounding box center [297, 291] width 83 height 15
click at [255, 286] on input "1st Dibs (3)" at bounding box center [247, 291] width 15 height 15
checkbox input "true"
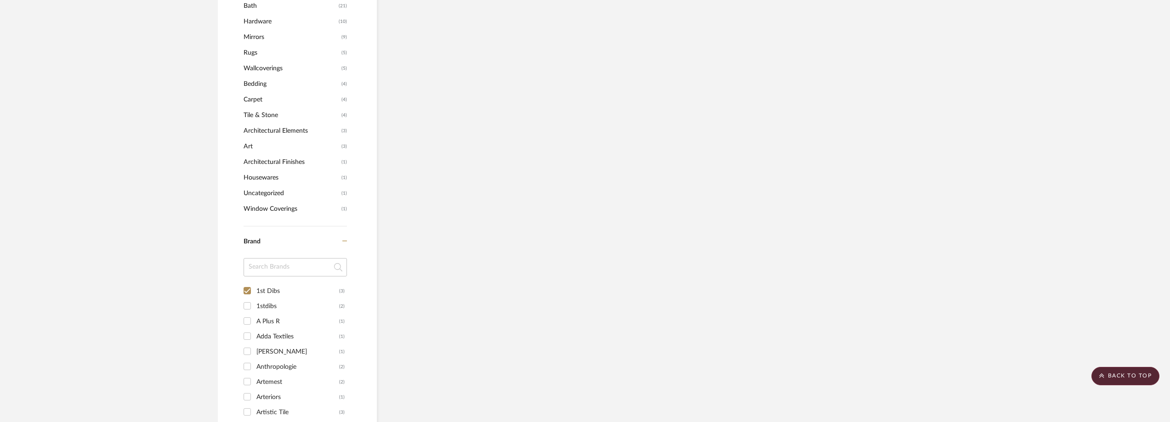
scroll to position [813, 0]
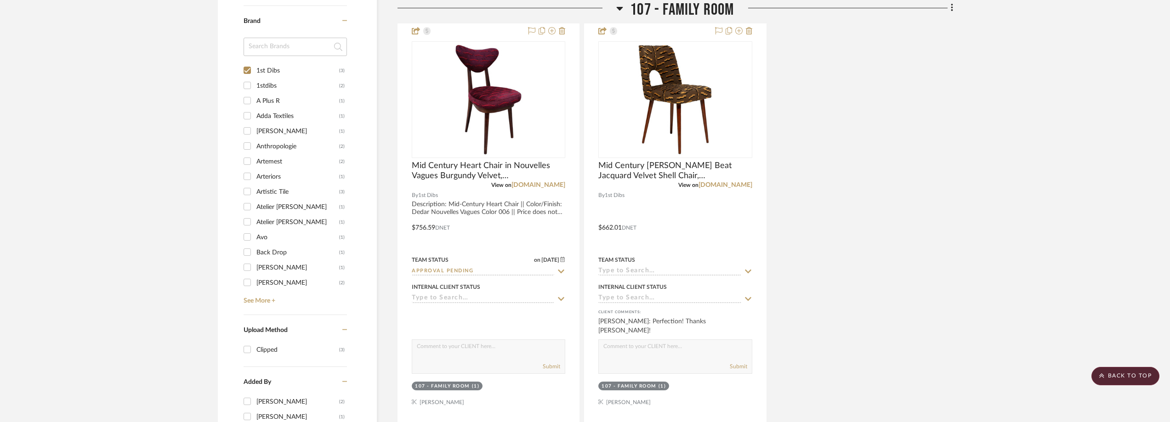
click at [294, 86] on div "1stdibs" at bounding box center [297, 86] width 83 height 15
click at [255, 86] on input "1stdibs (2)" at bounding box center [247, 85] width 15 height 15
checkbox input "true"
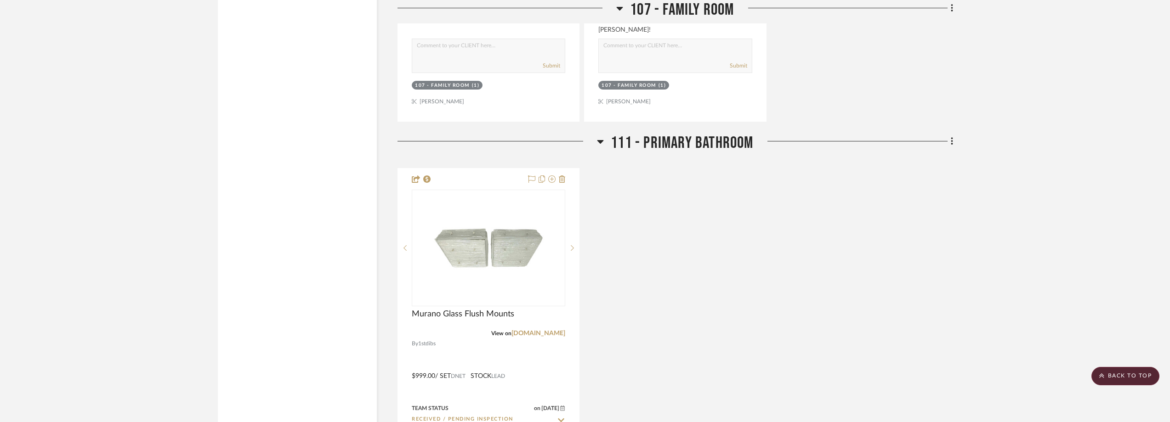
scroll to position [1609, 0]
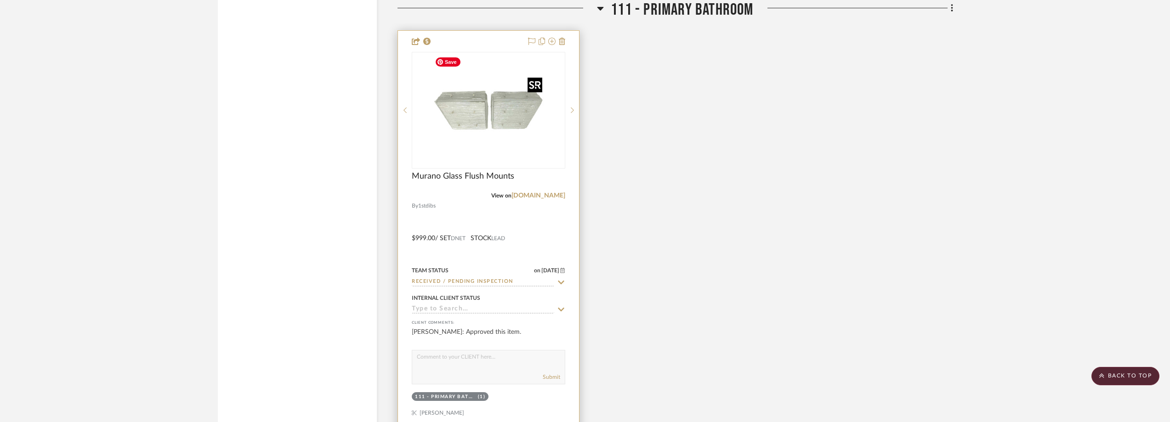
click at [0, 0] on img at bounding box center [0, 0] width 0 height 0
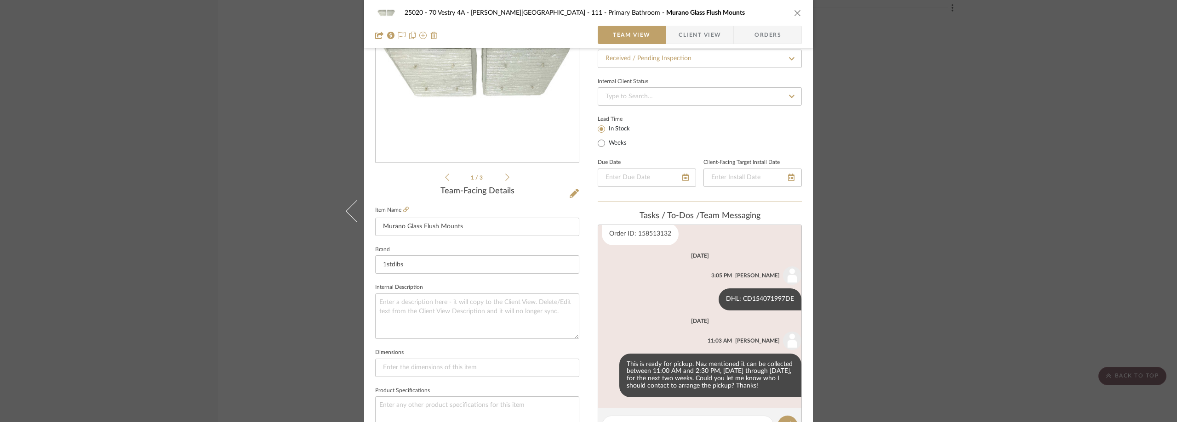
scroll to position [138, 0]
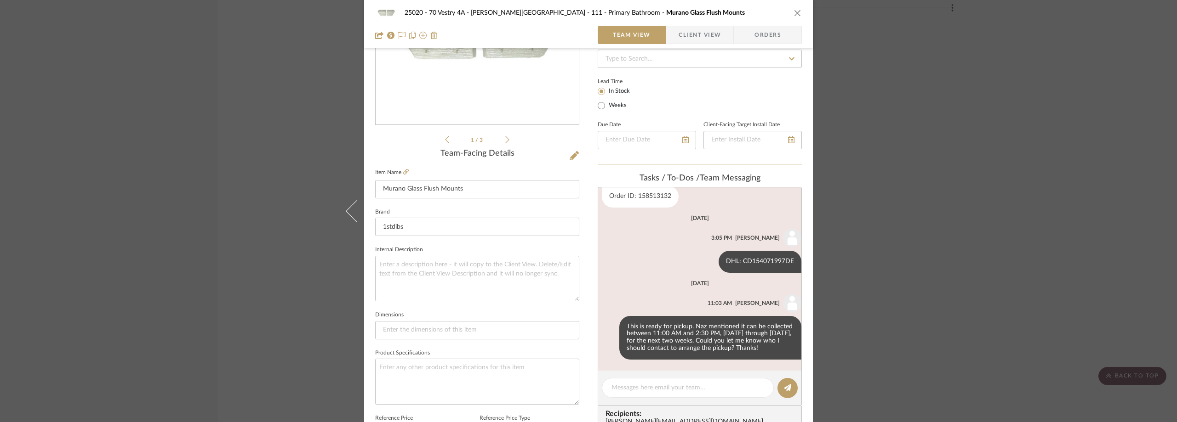
click at [865, 142] on div "25020 - 70 Vestry 4A - [PERSON_NAME] 111 - Primary Bathroom Murano Glass Flush …" at bounding box center [588, 211] width 1177 height 422
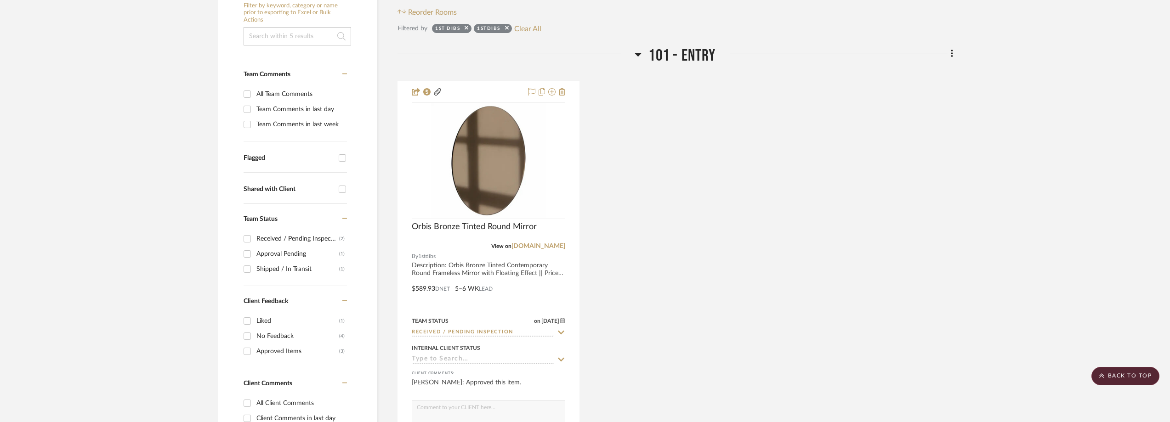
scroll to position [0, 0]
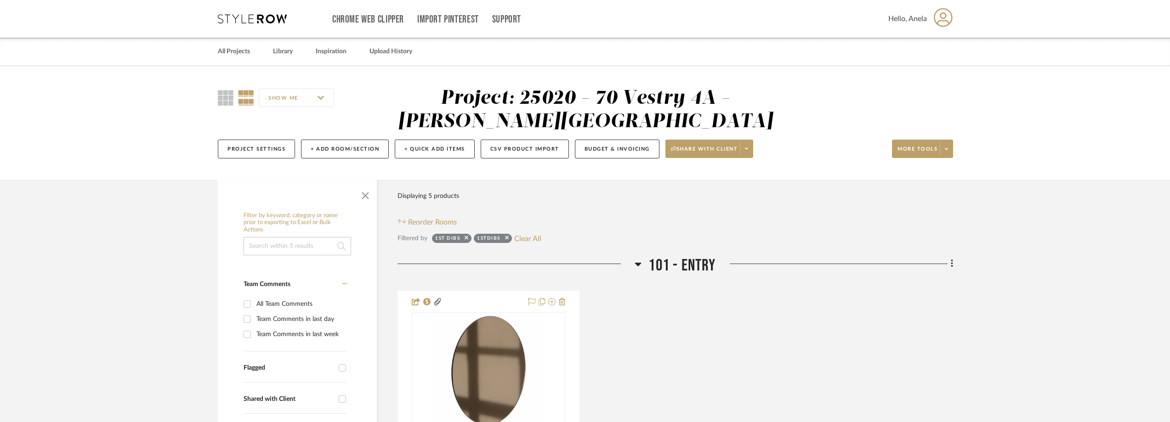
click at [268, 22] on icon at bounding box center [252, 18] width 69 height 9
